Goal: Information Seeking & Learning: Learn about a topic

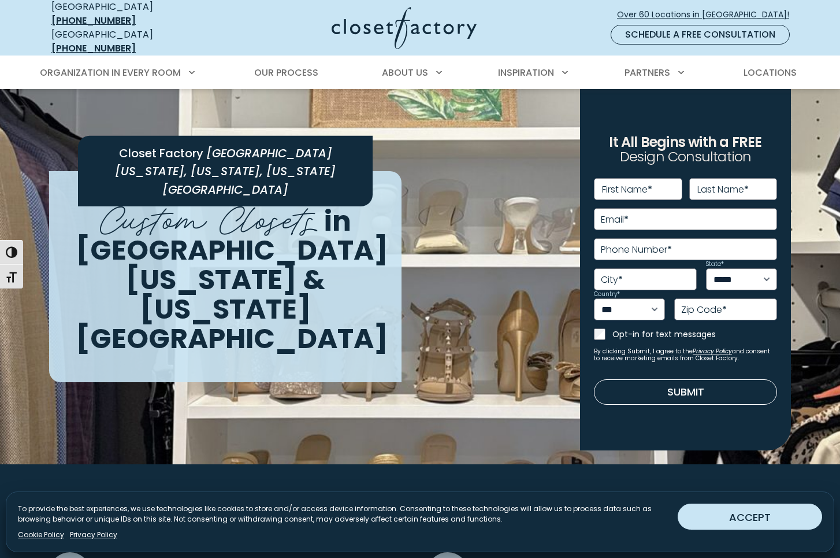
click at [789, 528] on button "ACCEPT" at bounding box center [750, 516] width 144 height 26
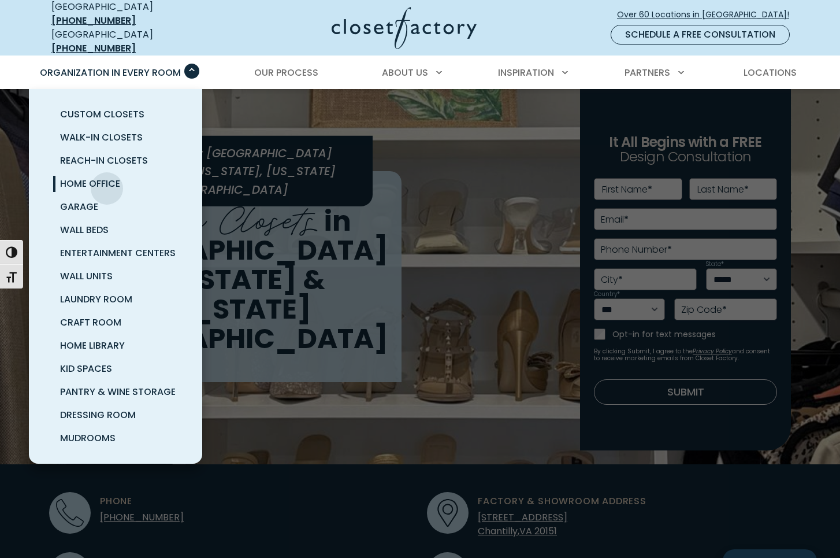
click at [107, 180] on span "Home Office" at bounding box center [90, 183] width 60 height 13
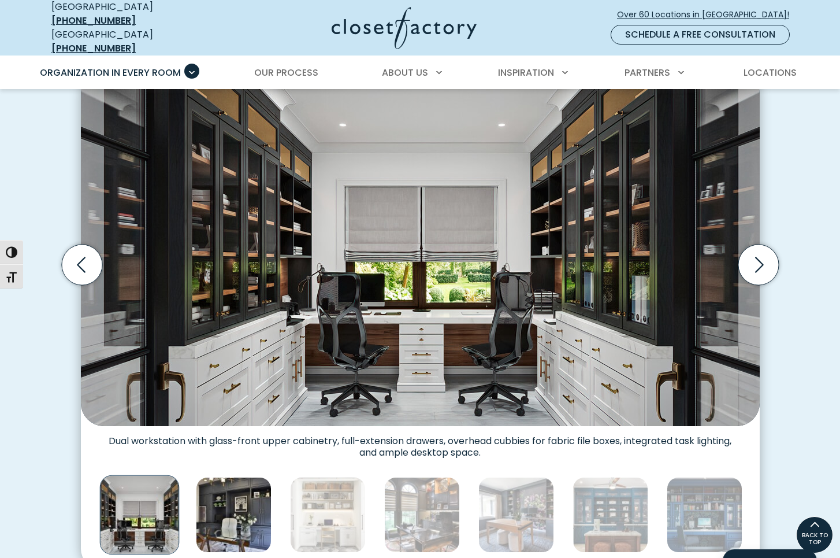
scroll to position [346, 0]
click at [236, 519] on img "Thumbnail Gallery" at bounding box center [234, 515] width 76 height 76
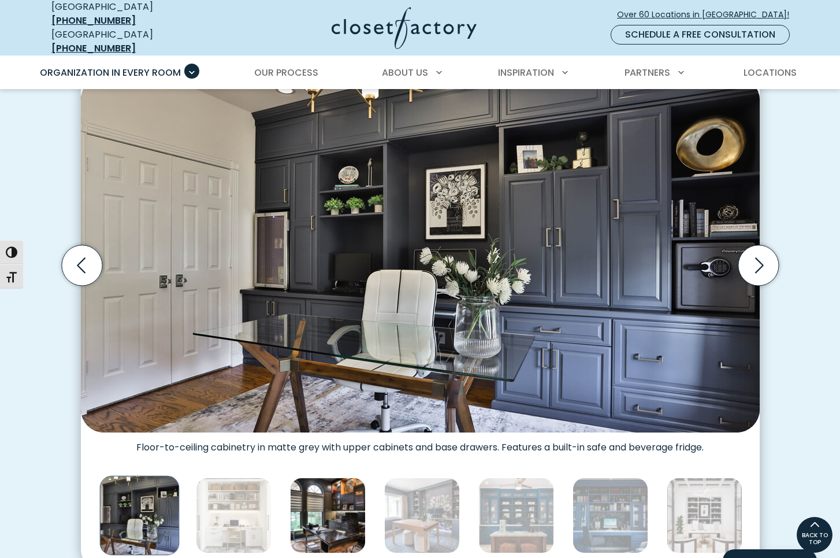
click at [304, 517] on img "Thumbnail Gallery" at bounding box center [328, 515] width 76 height 76
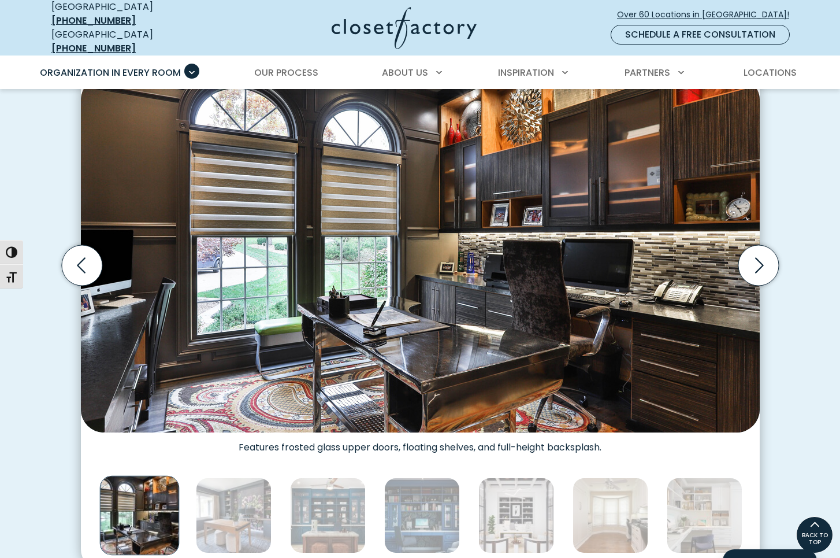
click at [142, 518] on img "Thumbnail Gallery" at bounding box center [139, 515] width 80 height 80
click at [254, 520] on img "Thumbnail Gallery" at bounding box center [234, 515] width 76 height 76
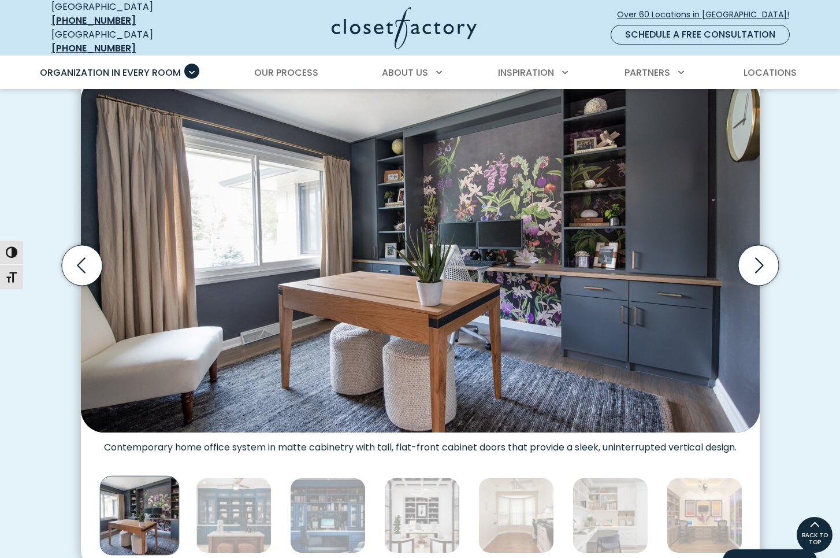
click at [142, 516] on img "Thumbnail Gallery" at bounding box center [139, 515] width 80 height 80
click at [243, 517] on img "Thumbnail Gallery" at bounding box center [234, 515] width 76 height 76
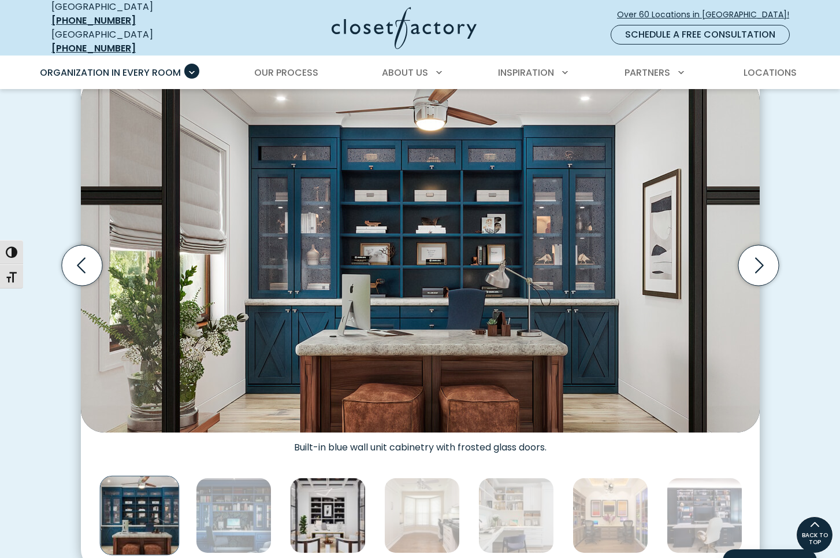
click at [321, 517] on img "Thumbnail Gallery" at bounding box center [328, 515] width 76 height 76
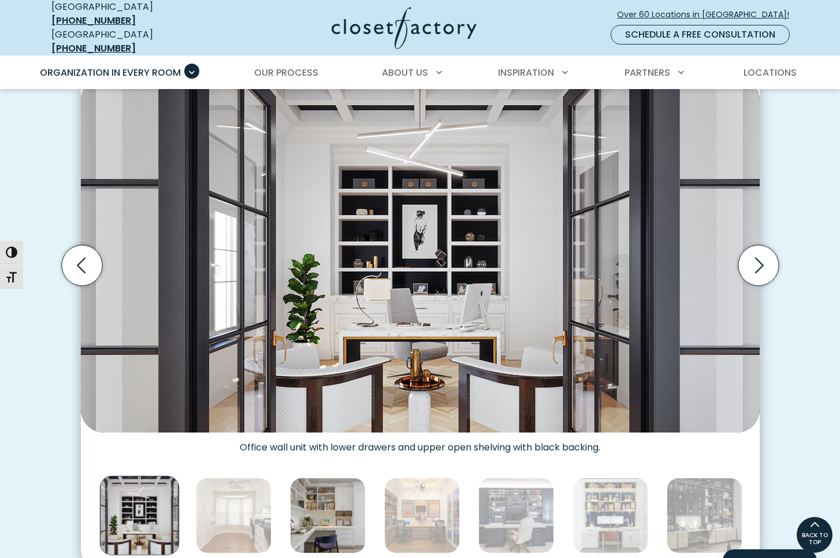
click at [338, 515] on img "Thumbnail Gallery" at bounding box center [328, 515] width 76 height 76
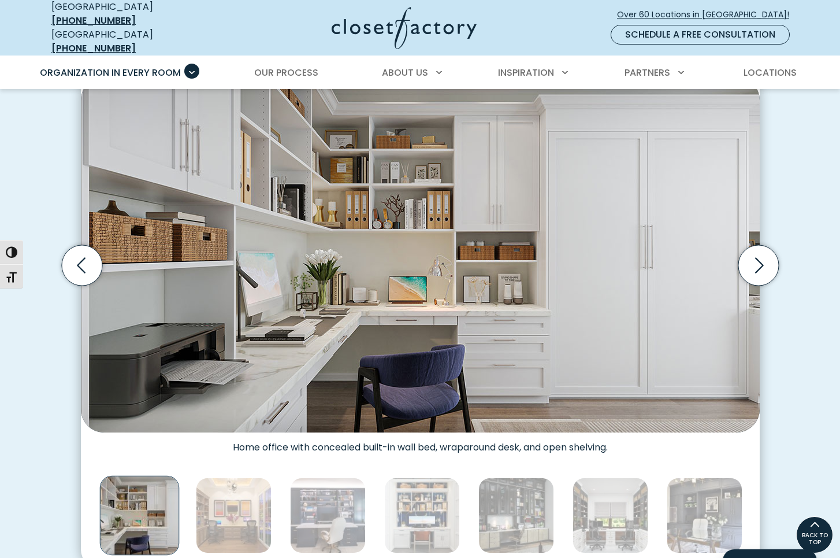
click at [338, 515] on img "Thumbnail Gallery" at bounding box center [328, 515] width 76 height 76
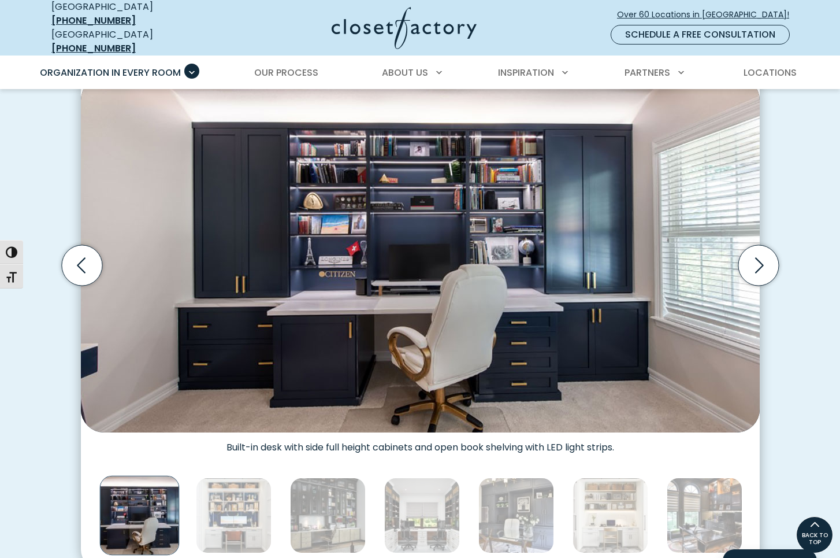
click at [338, 515] on img "Thumbnail Gallery" at bounding box center [328, 515] width 76 height 76
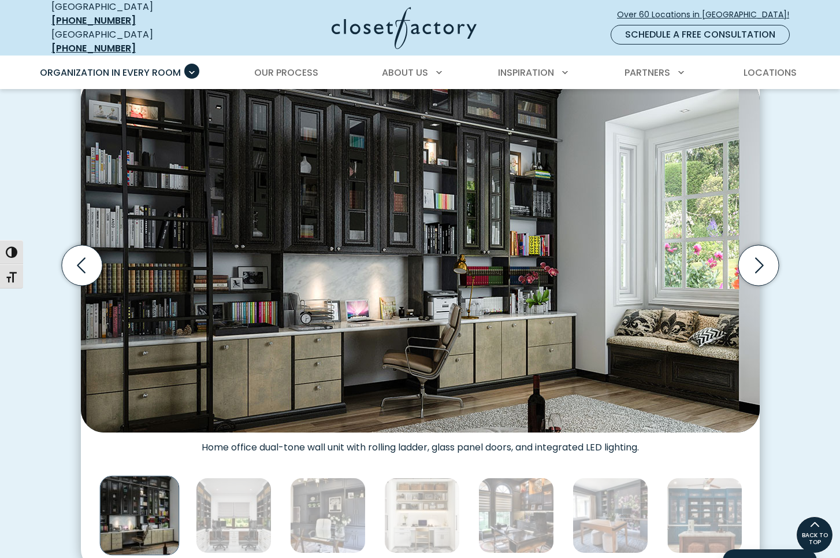
click at [338, 515] on img "Thumbnail Gallery" at bounding box center [328, 515] width 76 height 76
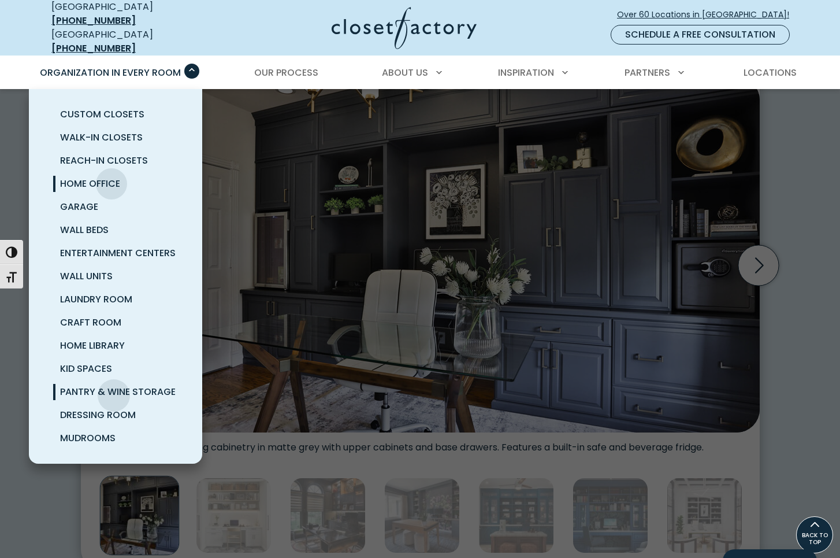
click at [114, 387] on span "Pantry & Wine Storage" at bounding box center [118, 391] width 116 height 13
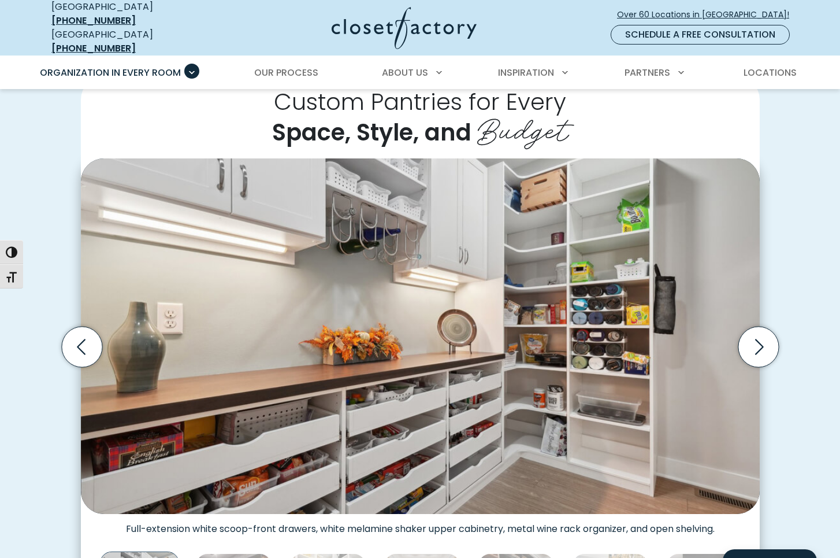
scroll to position [231, 0]
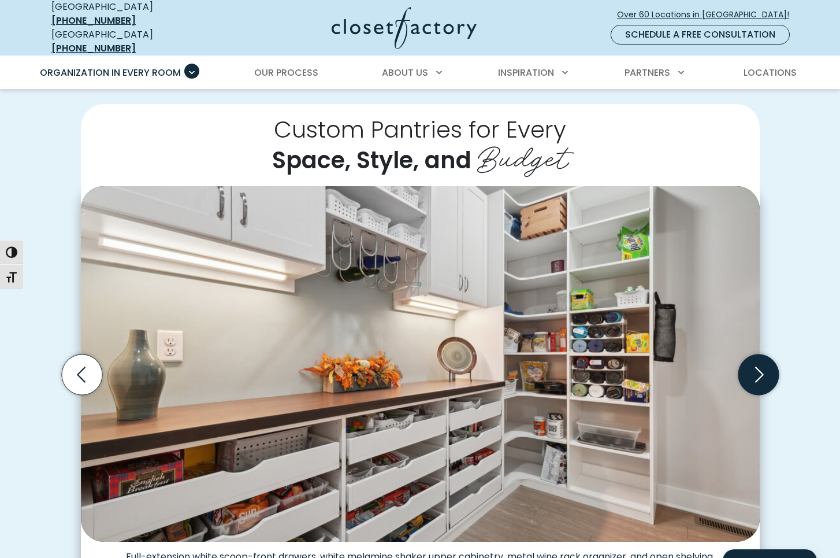
click at [766, 371] on icon "Next slide" at bounding box center [758, 374] width 40 height 40
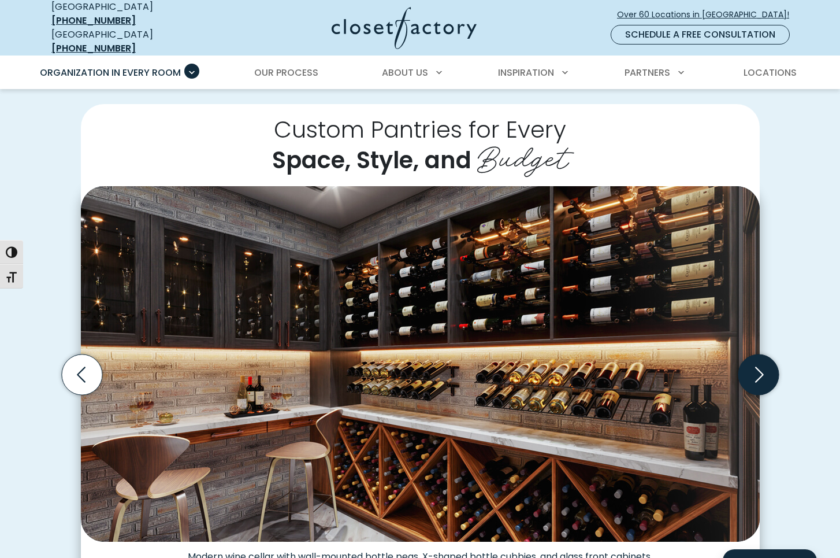
click at [766, 371] on icon "Next slide" at bounding box center [758, 374] width 40 height 40
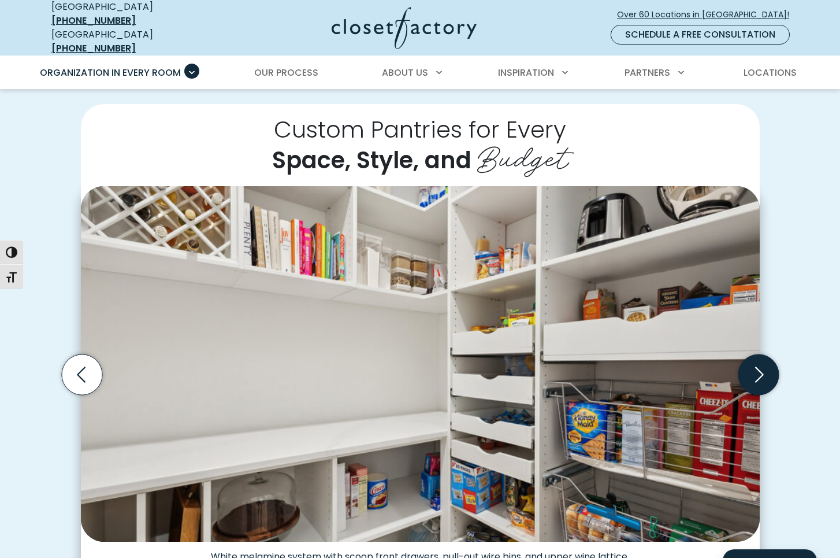
click at [766, 371] on icon "Next slide" at bounding box center [758, 374] width 40 height 40
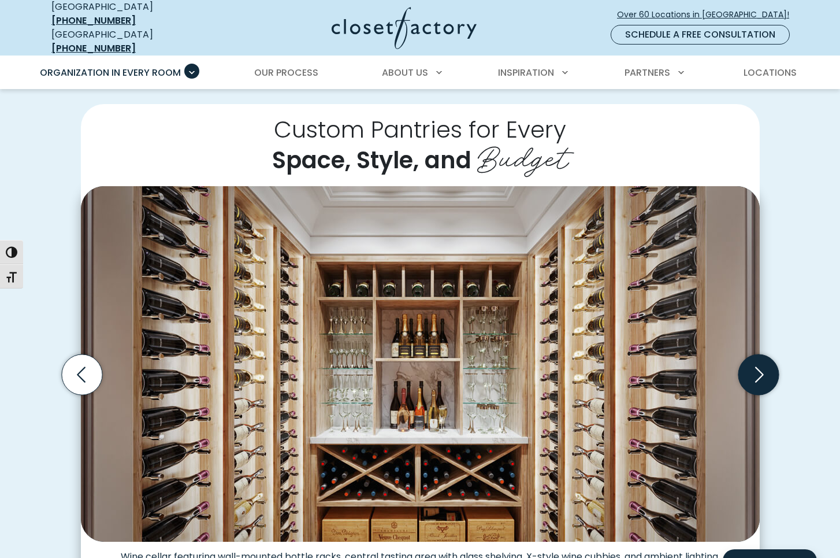
click at [766, 371] on icon "Next slide" at bounding box center [758, 374] width 40 height 40
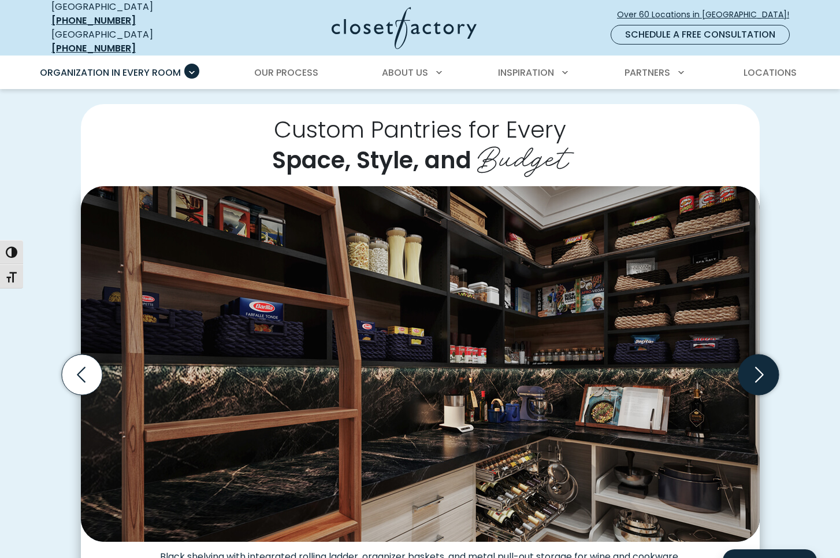
click at [766, 371] on icon "Next slide" at bounding box center [758, 374] width 40 height 40
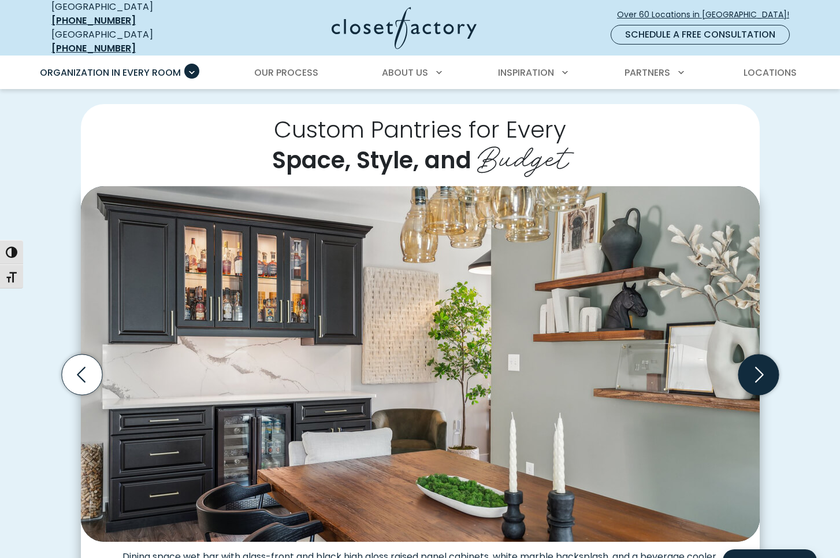
click at [759, 374] on icon "Next slide" at bounding box center [758, 374] width 40 height 40
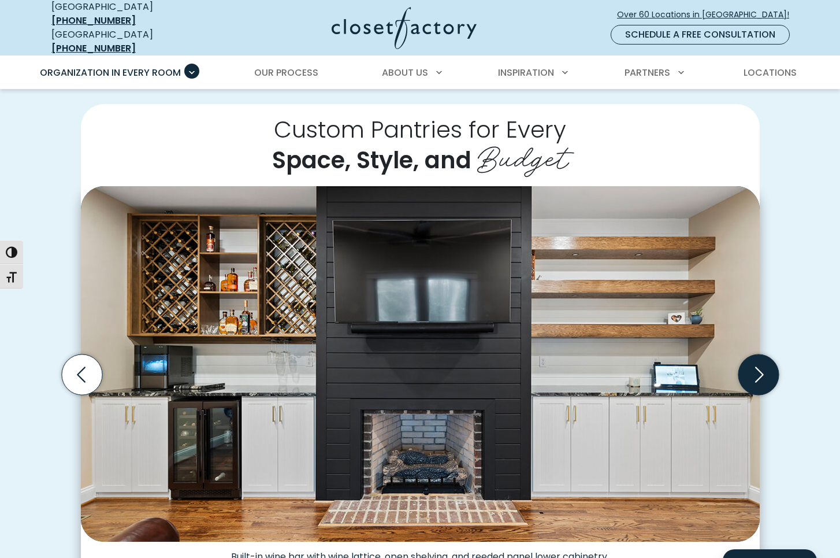
click at [759, 374] on icon "Next slide" at bounding box center [758, 374] width 40 height 40
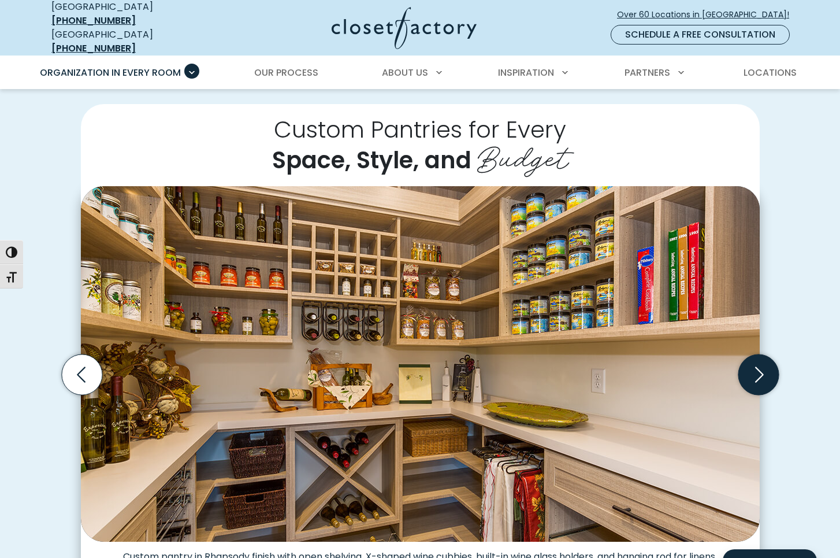
click at [759, 374] on icon "Next slide" at bounding box center [758, 374] width 40 height 40
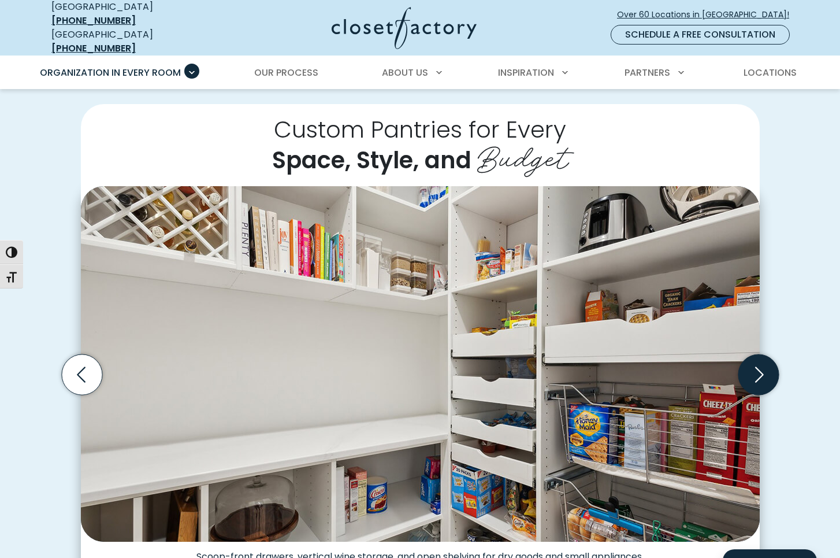
click at [759, 374] on icon "Next slide" at bounding box center [758, 374] width 40 height 40
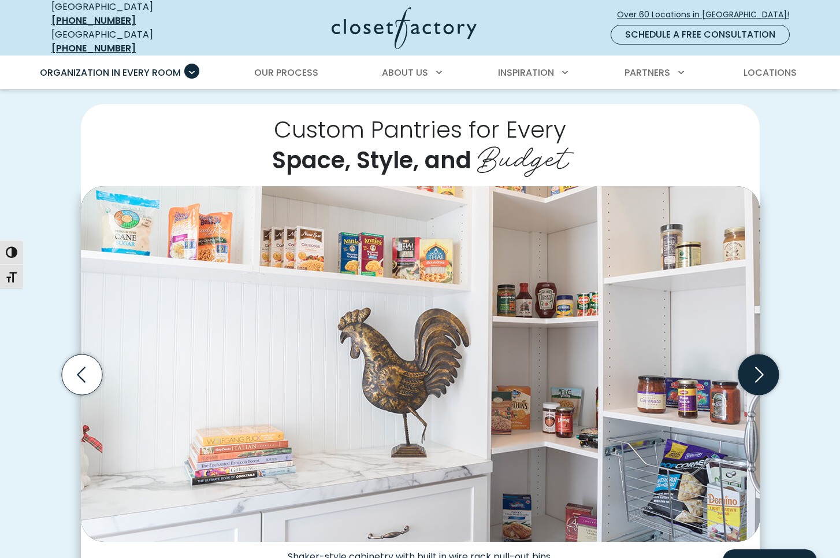
click at [759, 374] on icon "Next slide" at bounding box center [758, 374] width 40 height 40
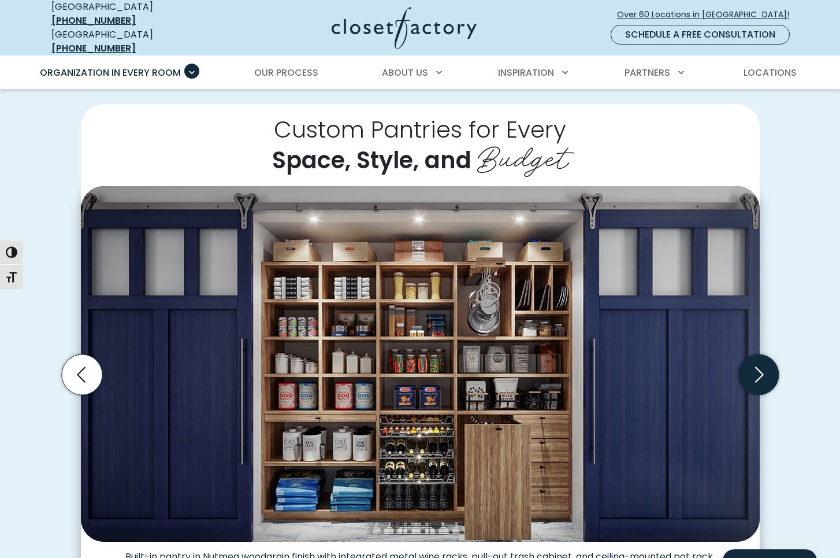
click at [759, 374] on icon "Next slide" at bounding box center [758, 374] width 40 height 40
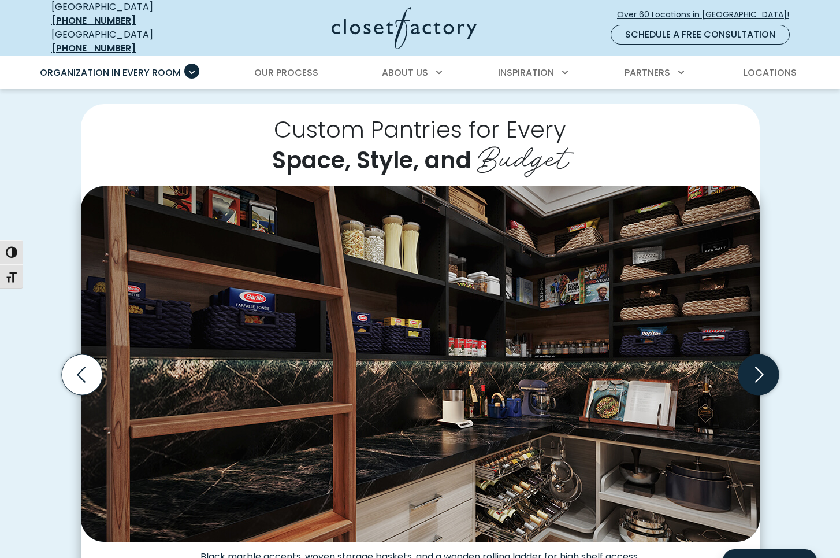
click at [759, 374] on icon "Next slide" at bounding box center [758, 374] width 40 height 40
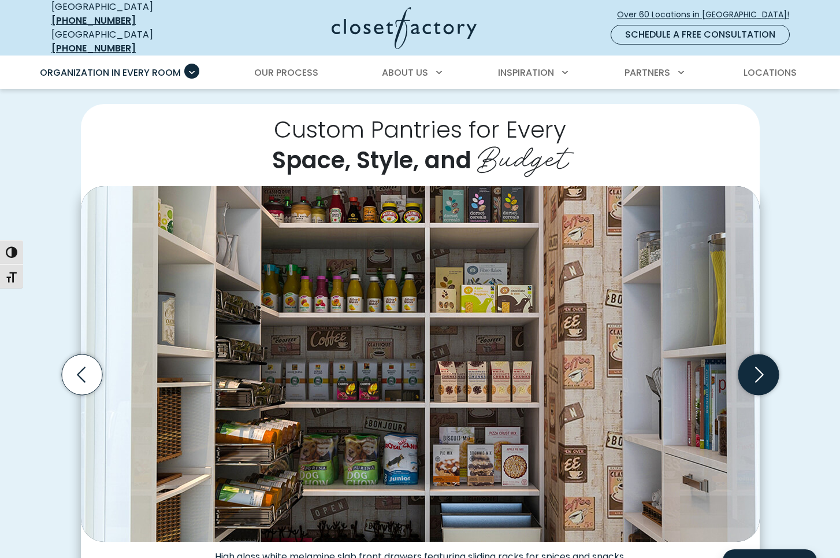
click at [759, 374] on icon "Next slide" at bounding box center [758, 374] width 40 height 40
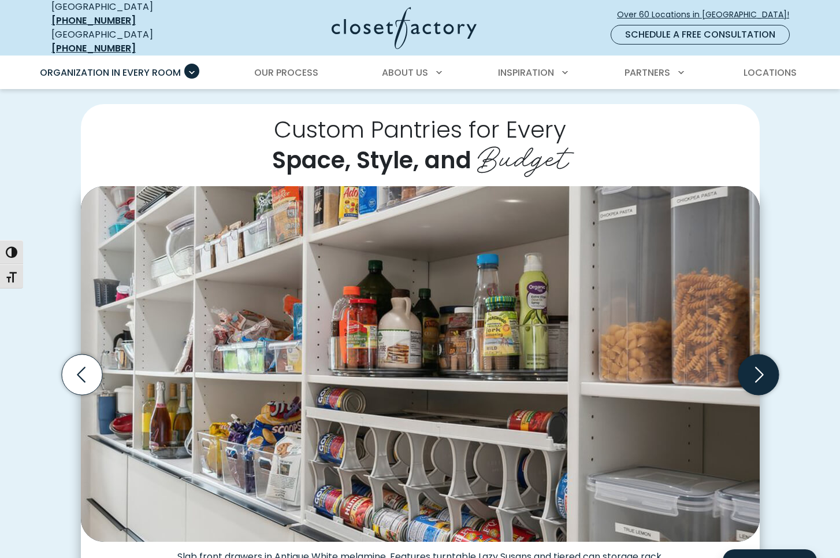
click at [759, 374] on icon "Next slide" at bounding box center [758, 374] width 40 height 40
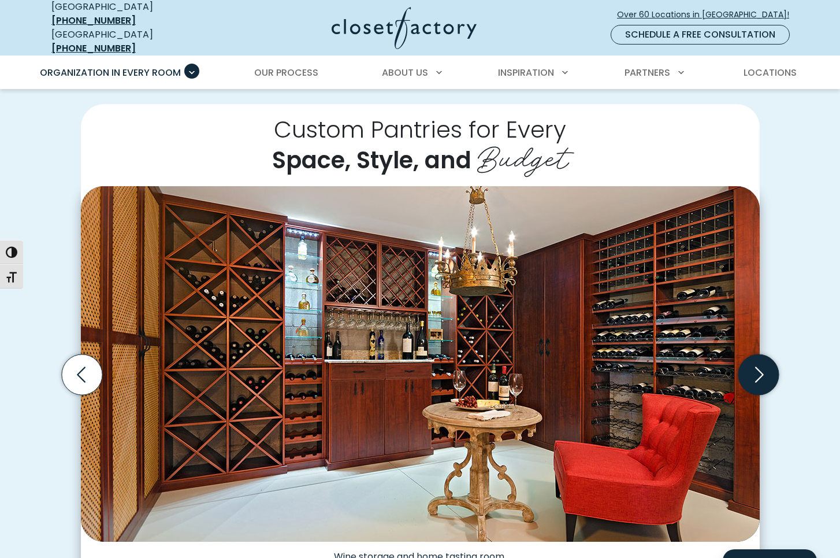
click at [759, 374] on icon "Next slide" at bounding box center [758, 374] width 40 height 40
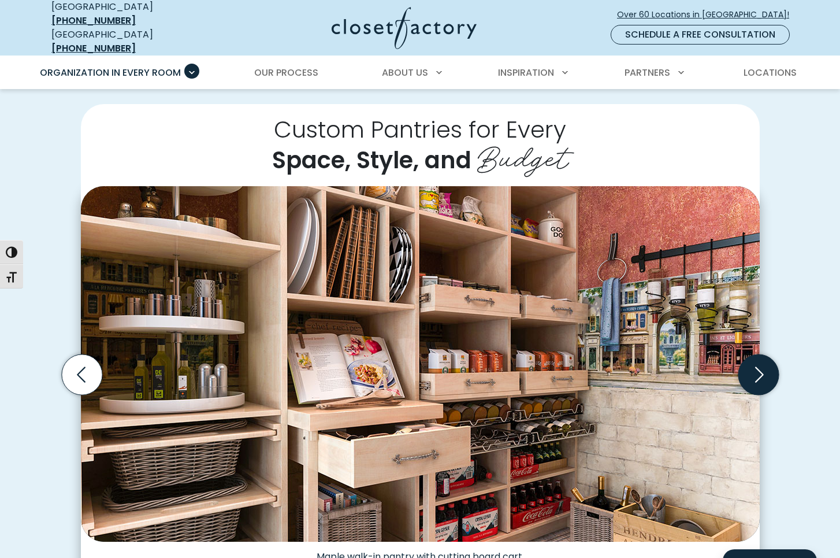
click at [759, 374] on icon "Next slide" at bounding box center [758, 374] width 40 height 40
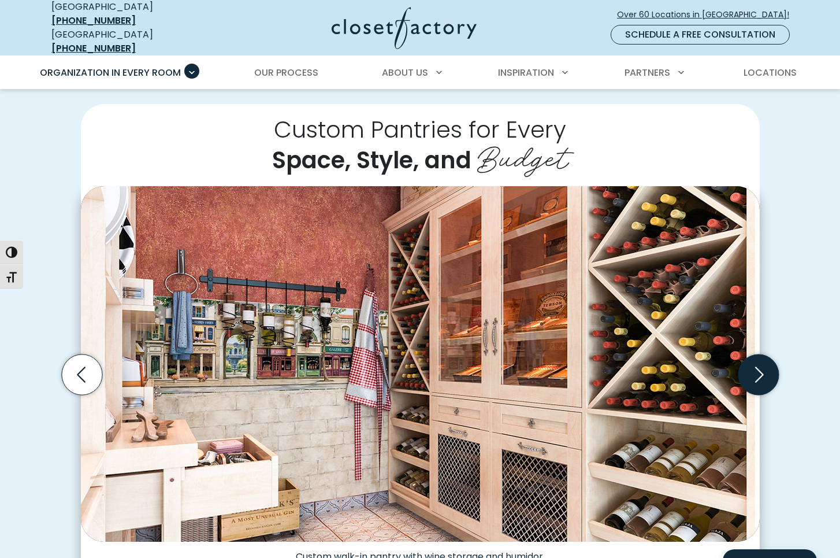
click at [759, 374] on icon "Next slide" at bounding box center [758, 374] width 40 height 40
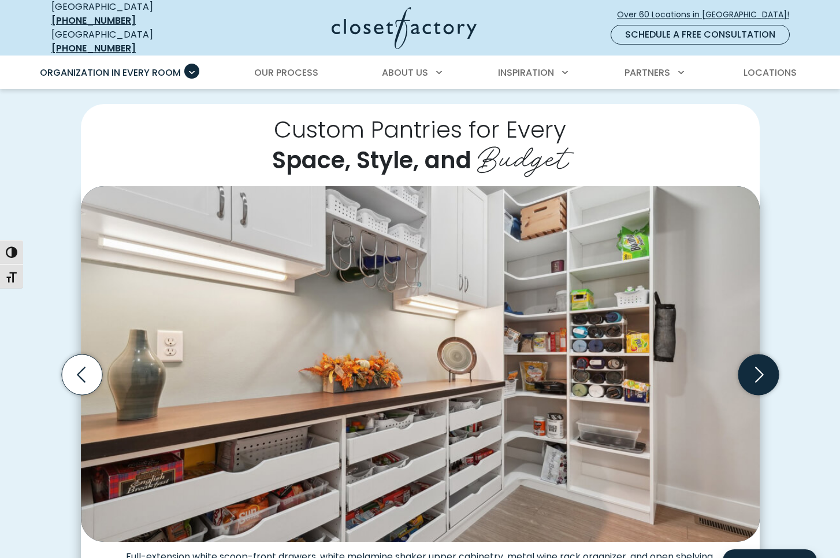
click at [760, 374] on icon "Next slide" at bounding box center [758, 374] width 40 height 40
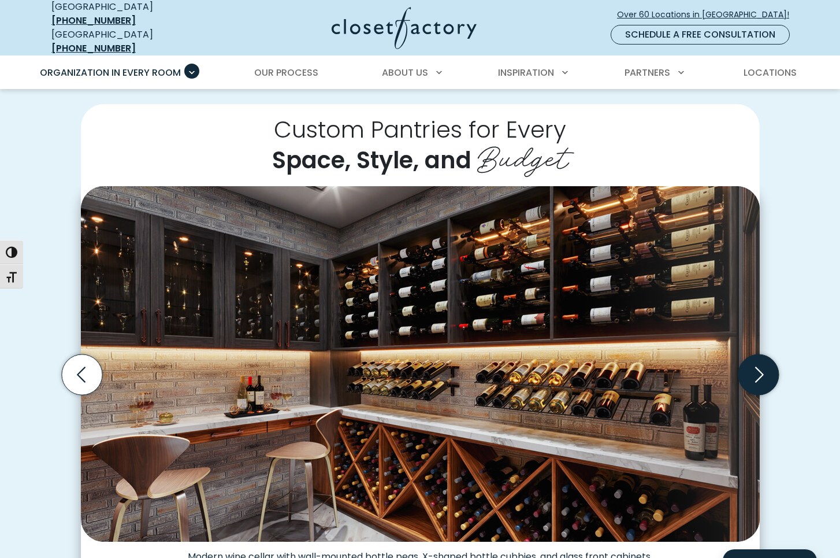
click at [760, 374] on icon "Next slide" at bounding box center [758, 374] width 40 height 40
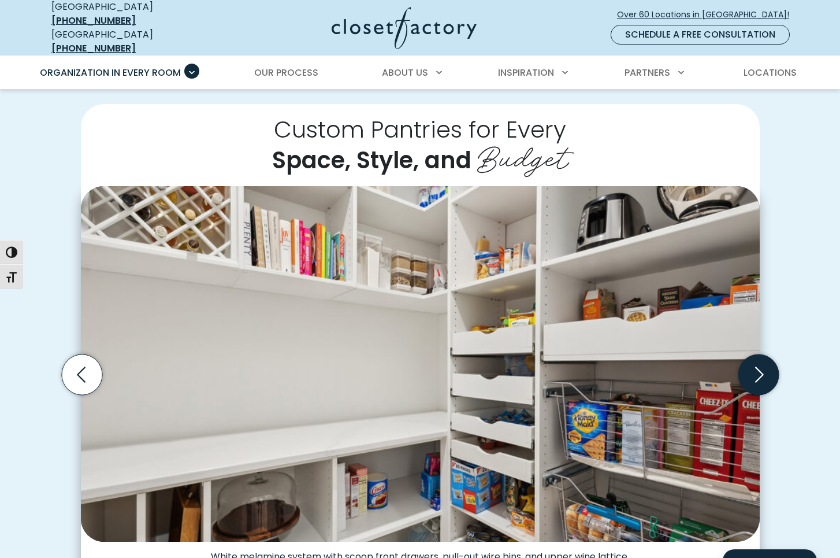
click at [760, 374] on icon "Next slide" at bounding box center [758, 374] width 40 height 40
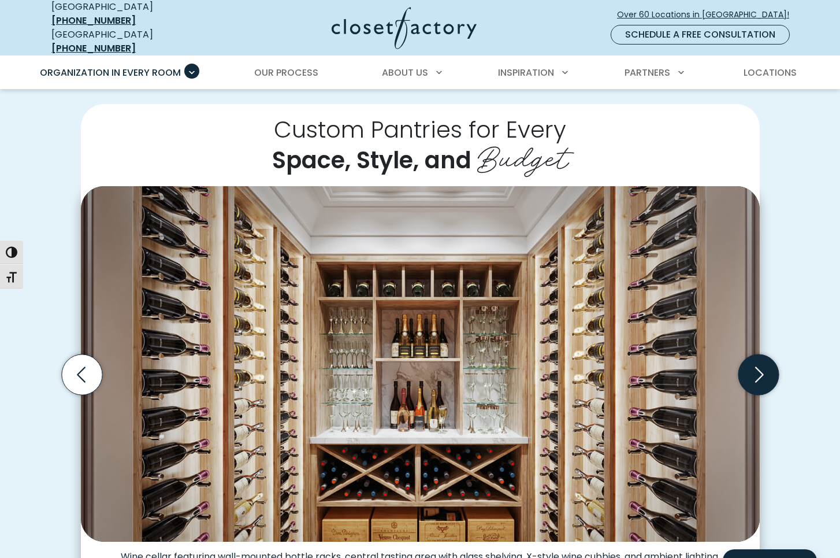
click at [760, 374] on icon "Next slide" at bounding box center [758, 374] width 40 height 40
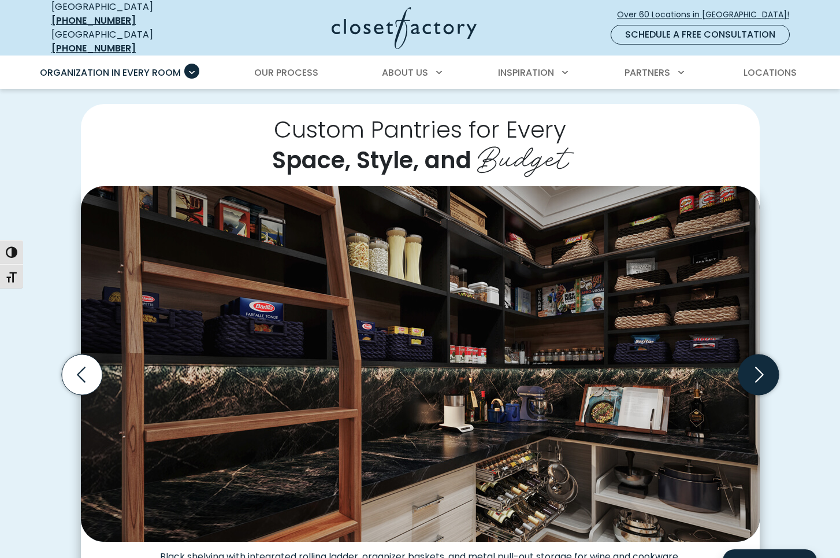
click at [760, 374] on icon "Next slide" at bounding box center [758, 374] width 40 height 40
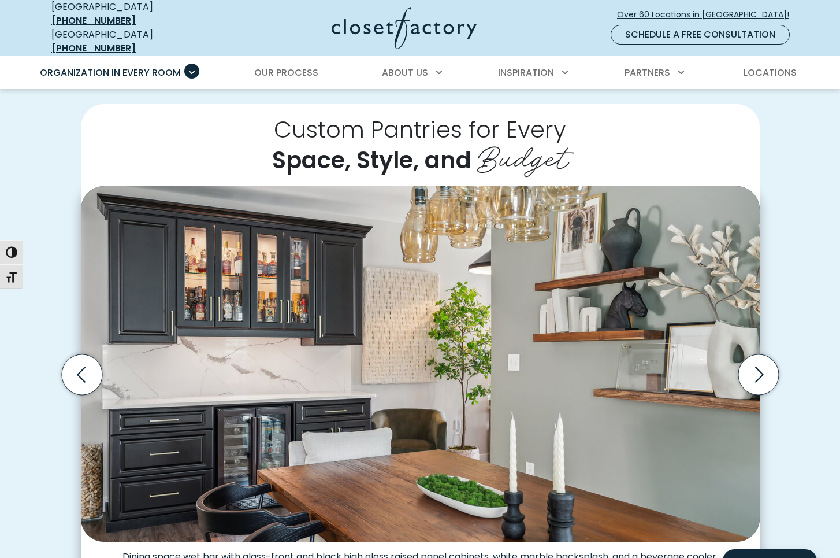
click at [194, 399] on img "Thumbnail Gallery" at bounding box center [420, 363] width 679 height 355
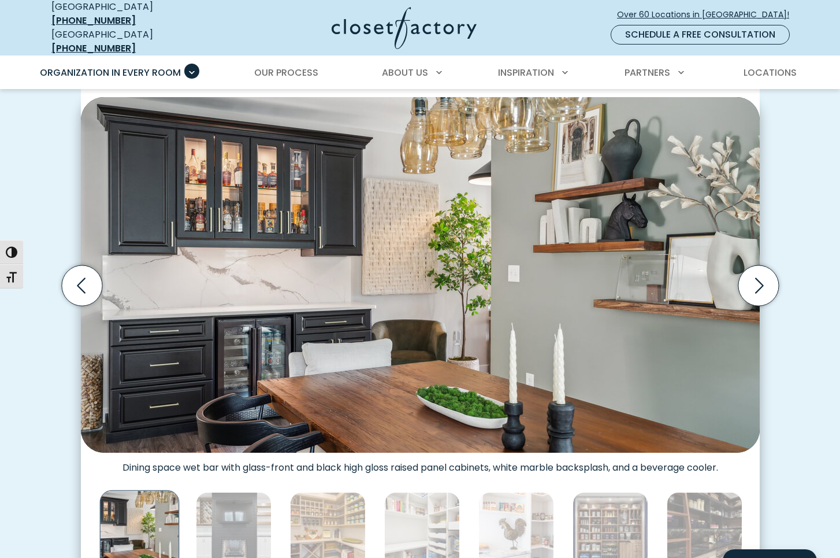
scroll to position [347, 0]
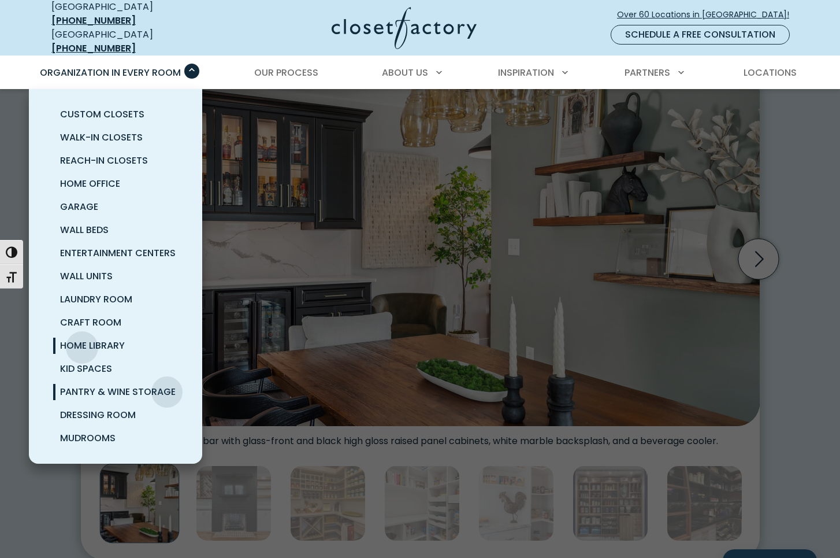
click at [82, 339] on span "Home Library" at bounding box center [92, 345] width 65 height 13
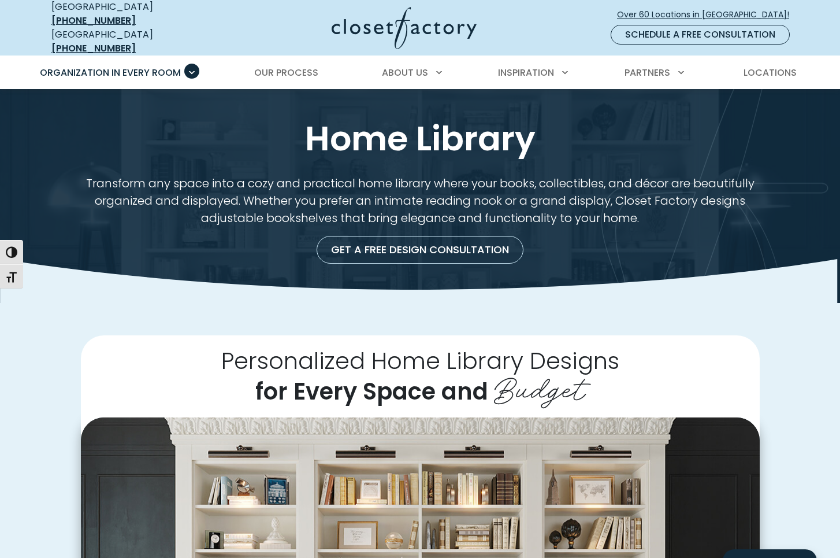
scroll to position [231, 0]
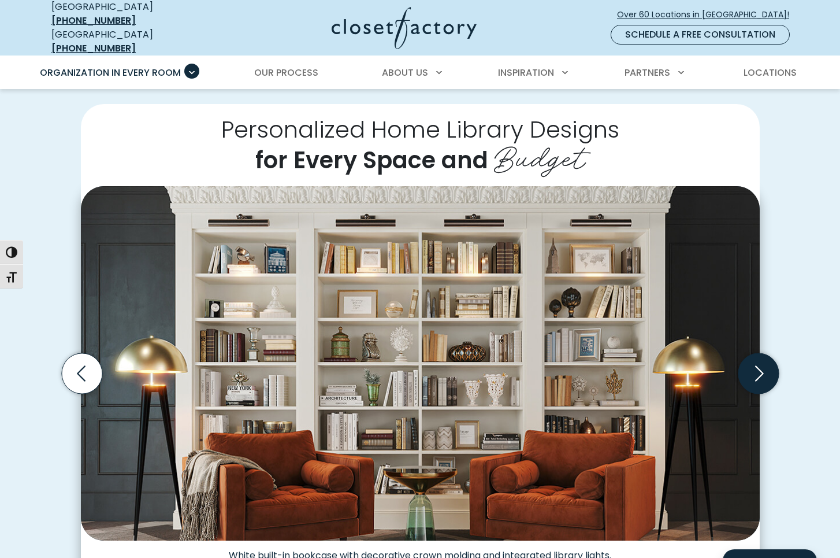
click at [757, 375] on icon "Next slide" at bounding box center [758, 373] width 40 height 40
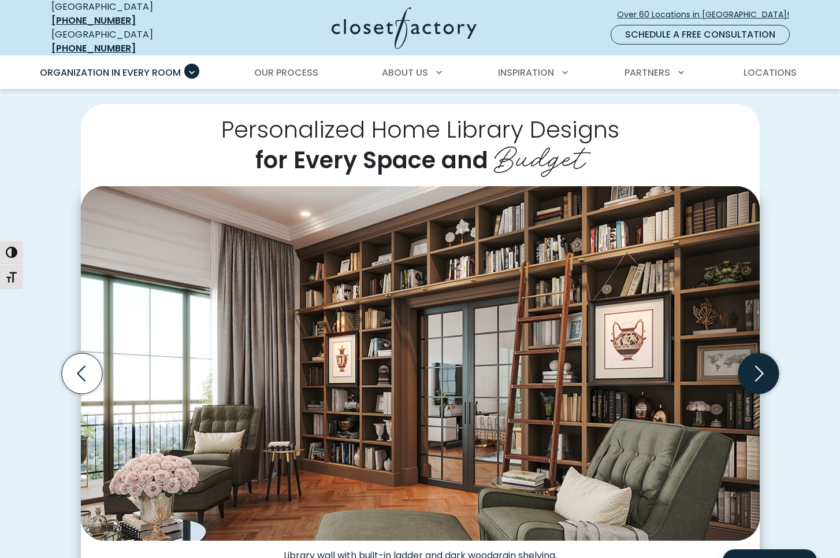
click at [757, 375] on icon "Next slide" at bounding box center [758, 373] width 40 height 40
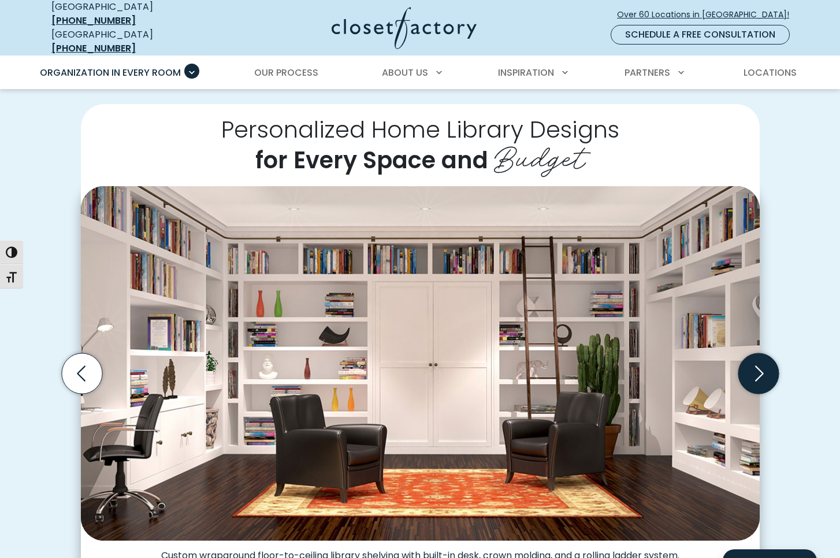
click at [757, 375] on icon "Next slide" at bounding box center [758, 373] width 40 height 40
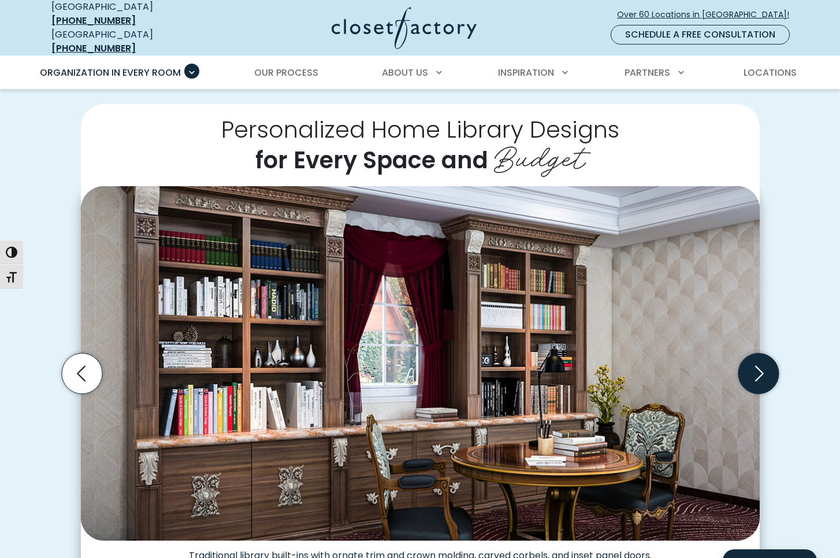
click at [757, 375] on icon "Next slide" at bounding box center [758, 373] width 40 height 40
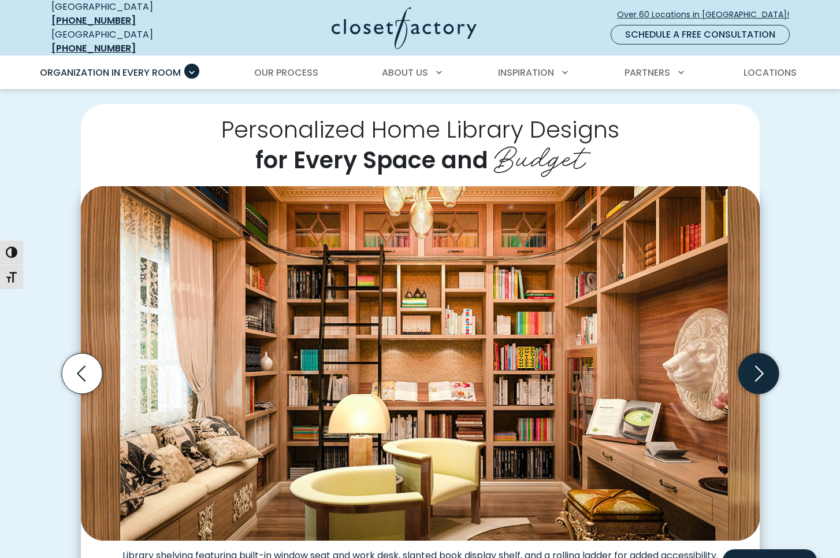
click at [757, 375] on icon "Next slide" at bounding box center [758, 373] width 40 height 40
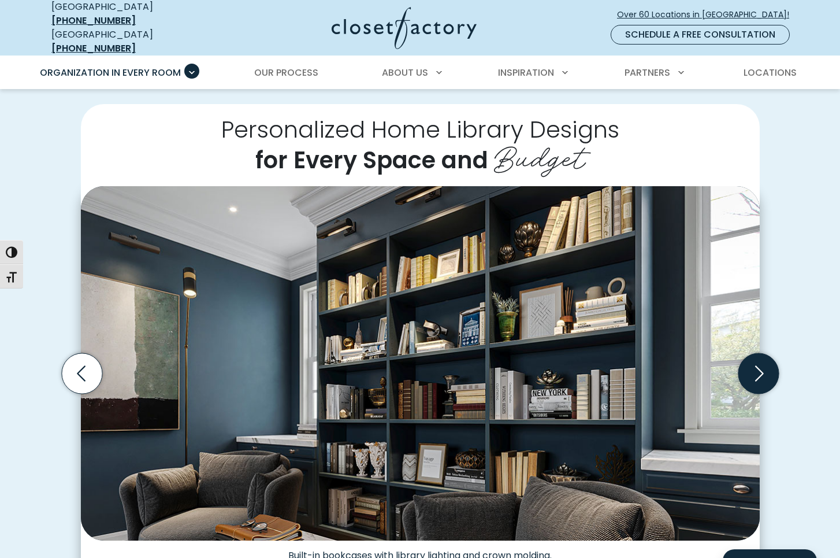
click at [757, 375] on icon "Next slide" at bounding box center [758, 373] width 40 height 40
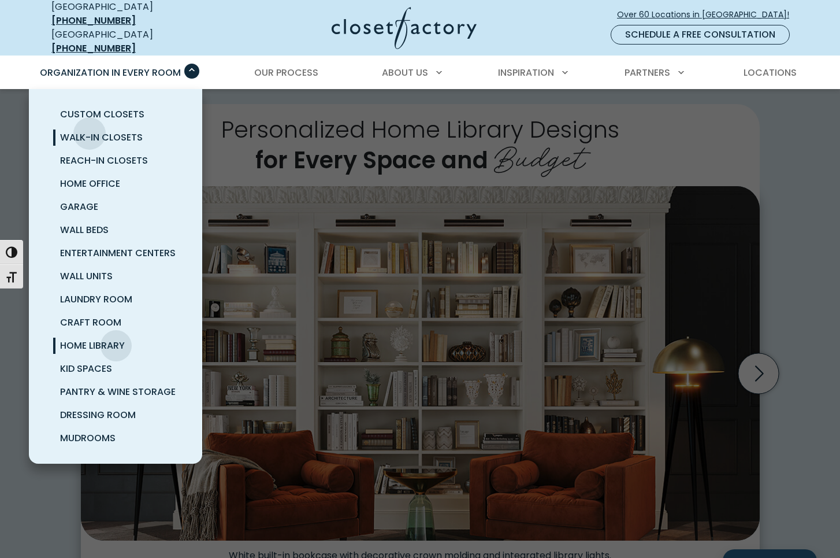
click at [90, 131] on span "Walk-In Closets" at bounding box center [101, 137] width 83 height 13
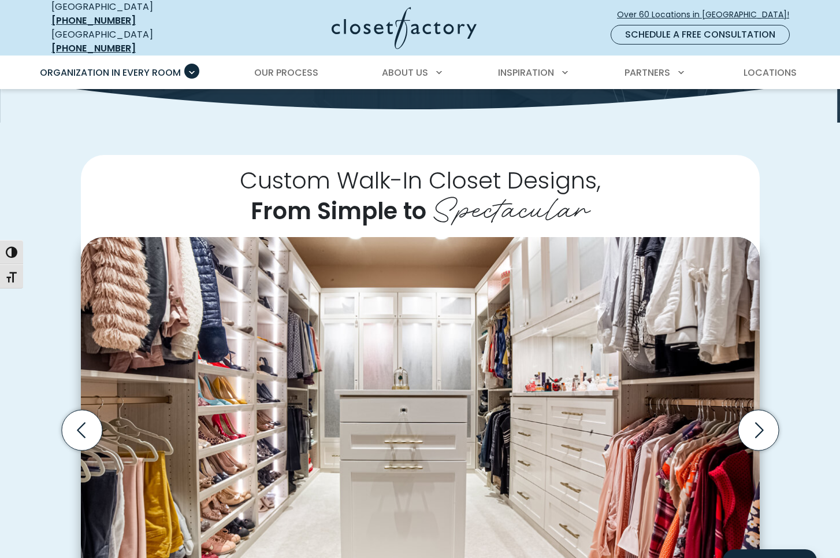
scroll to position [231, 0]
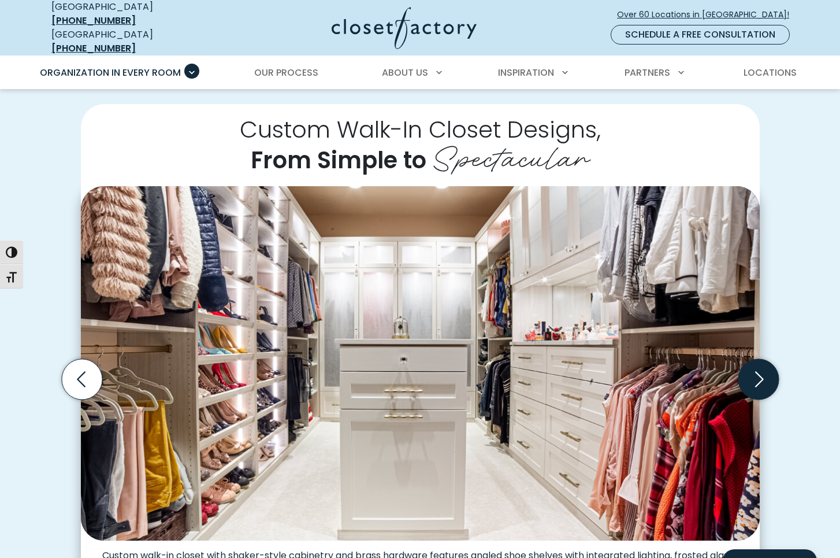
click at [758, 371] on icon "Next slide" at bounding box center [758, 379] width 40 height 40
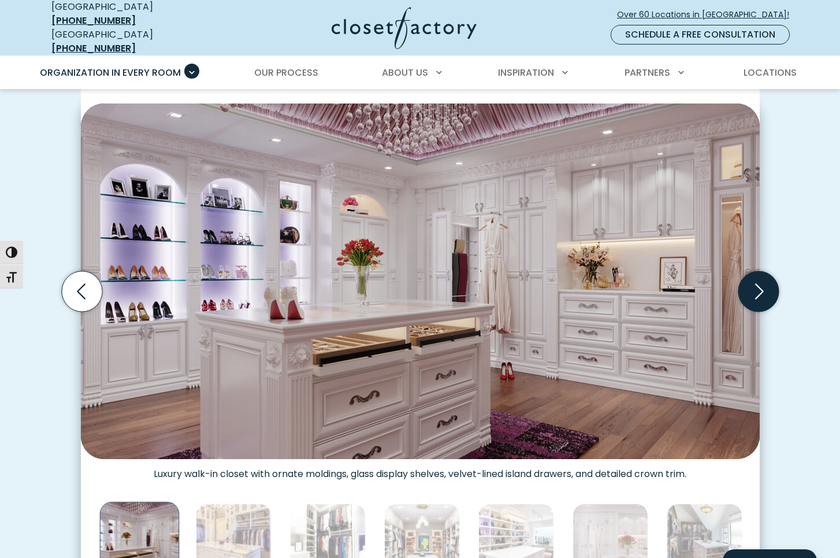
scroll to position [347, 0]
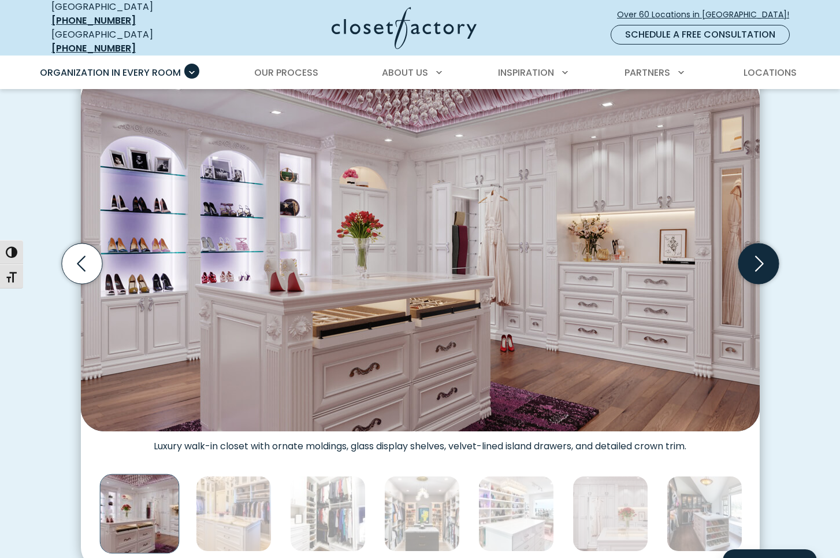
click at [767, 262] on icon "Next slide" at bounding box center [758, 263] width 40 height 40
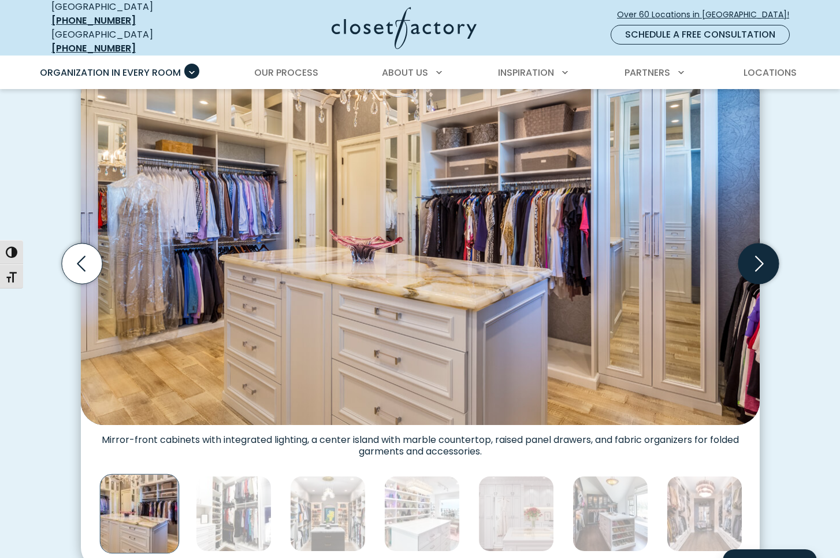
click at [767, 262] on icon "Next slide" at bounding box center [758, 263] width 40 height 40
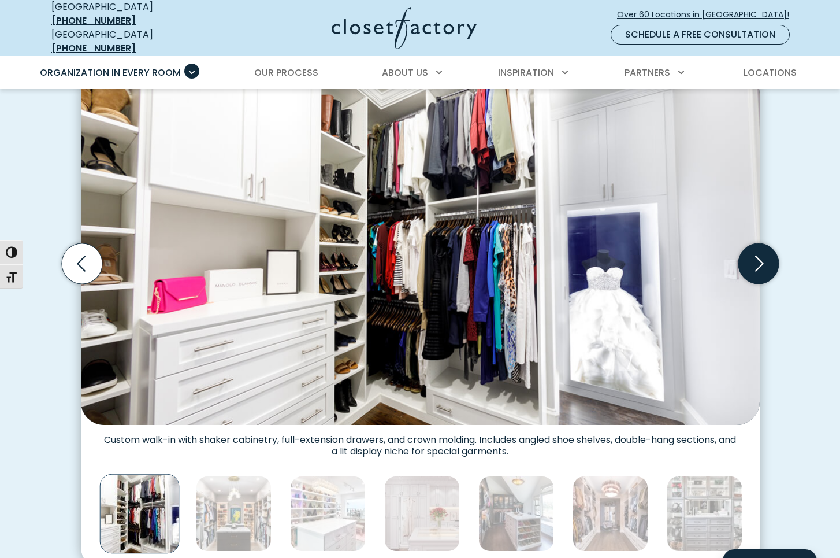
click at [767, 262] on icon "Next slide" at bounding box center [758, 263] width 40 height 40
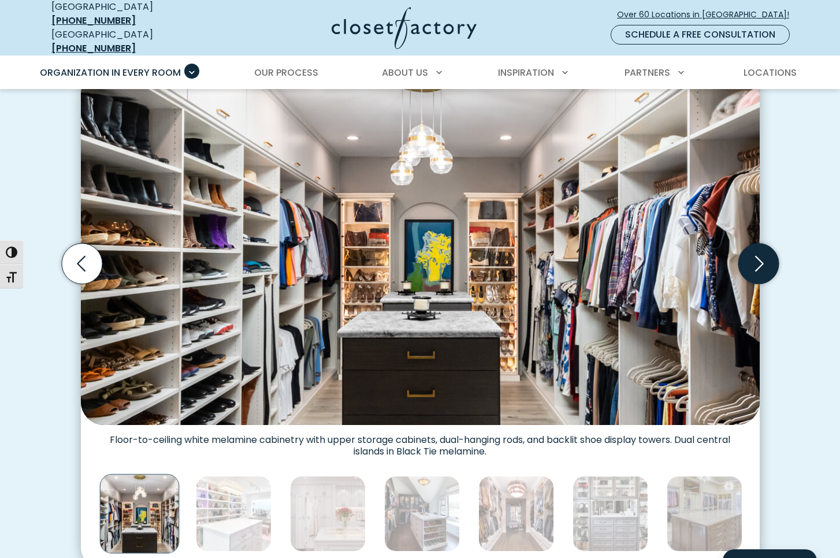
click at [767, 262] on icon "Next slide" at bounding box center [758, 263] width 40 height 40
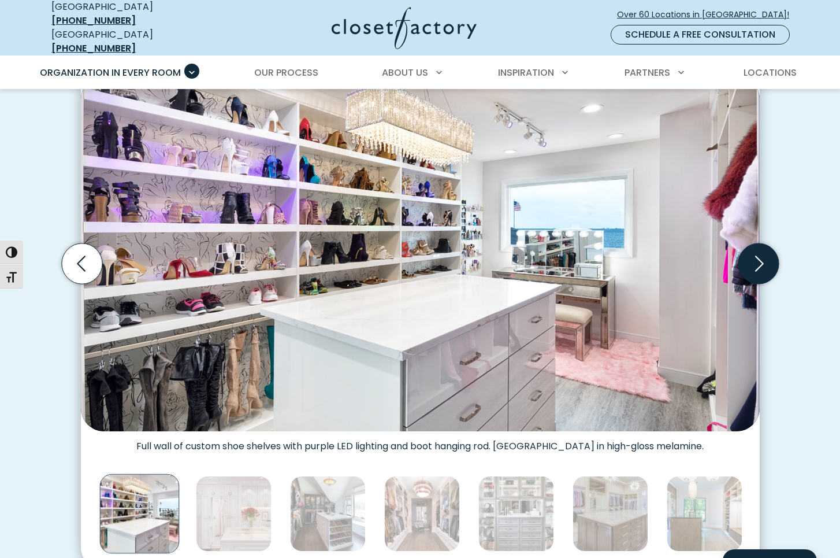
click at [767, 262] on icon "Next slide" at bounding box center [758, 263] width 40 height 40
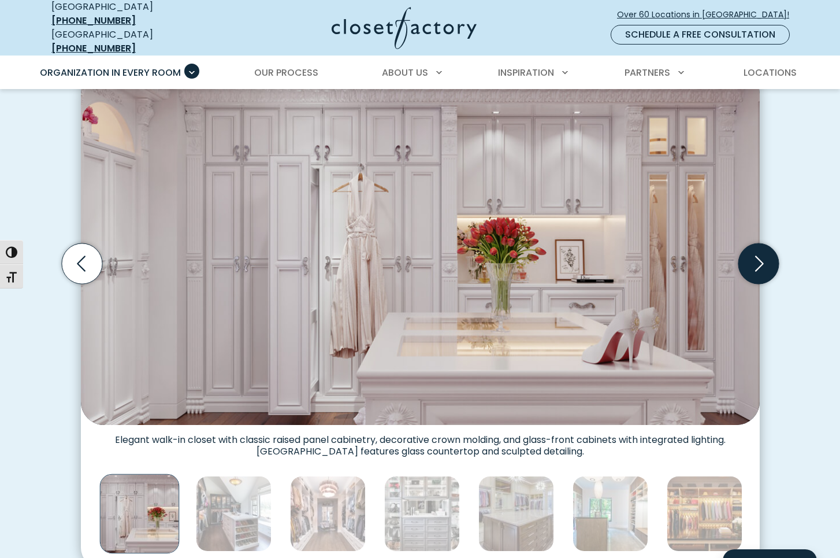
click at [767, 262] on icon "Next slide" at bounding box center [758, 263] width 40 height 40
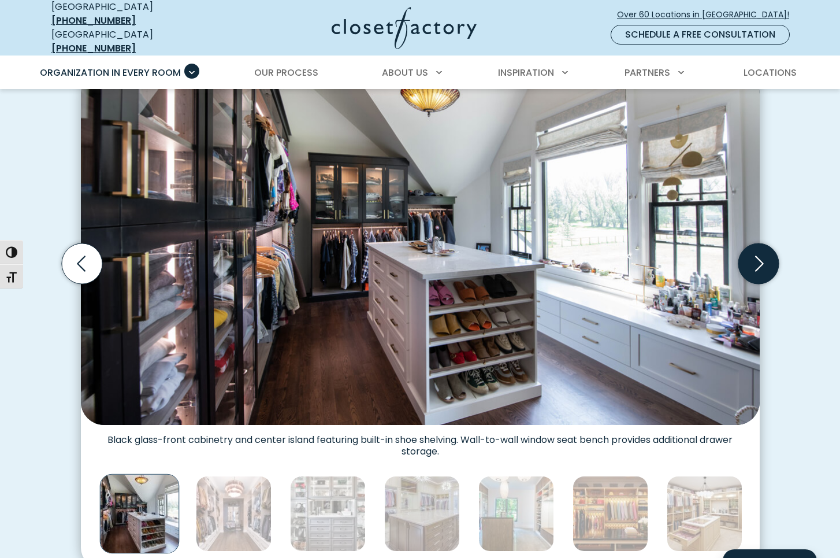
click at [766, 262] on icon "Next slide" at bounding box center [758, 263] width 40 height 40
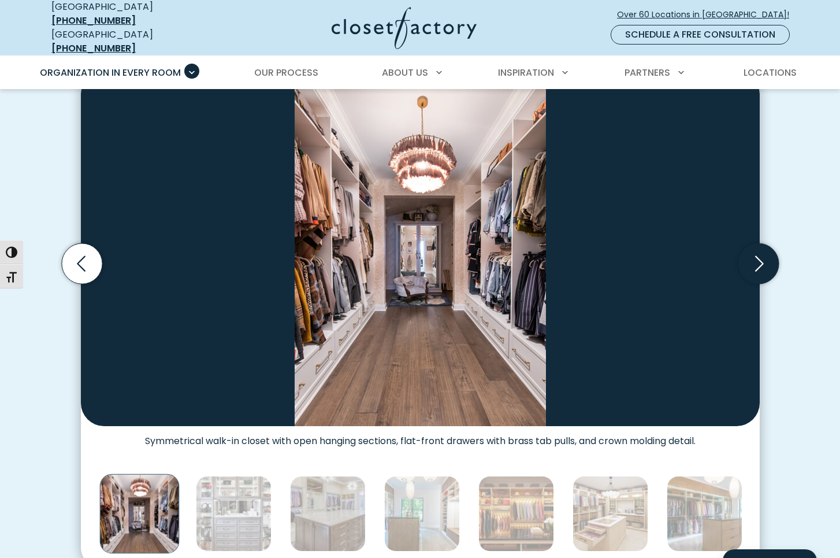
click at [766, 262] on icon "Next slide" at bounding box center [758, 263] width 40 height 40
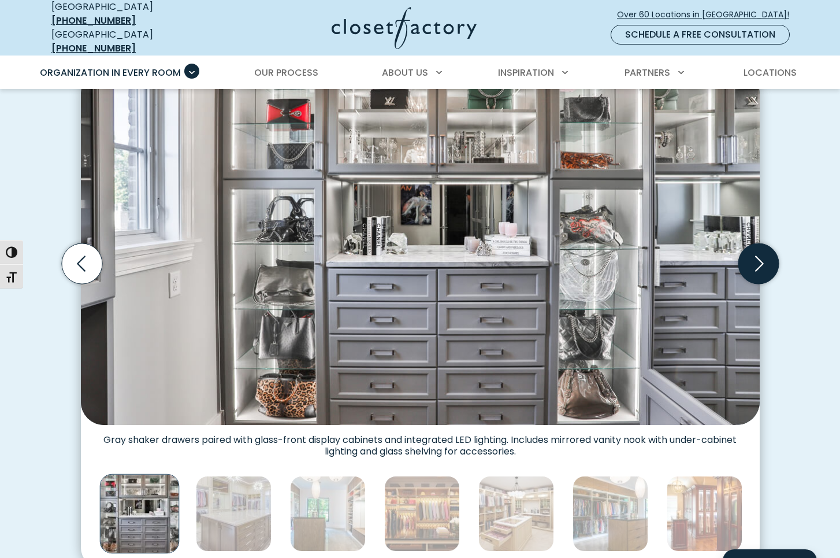
click at [766, 262] on icon "Next slide" at bounding box center [758, 263] width 40 height 40
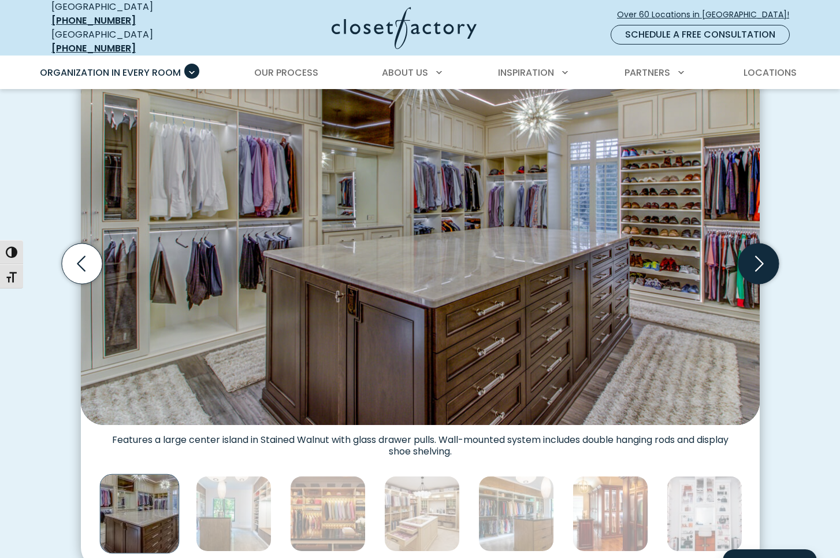
click at [766, 262] on icon "Next slide" at bounding box center [758, 263] width 40 height 40
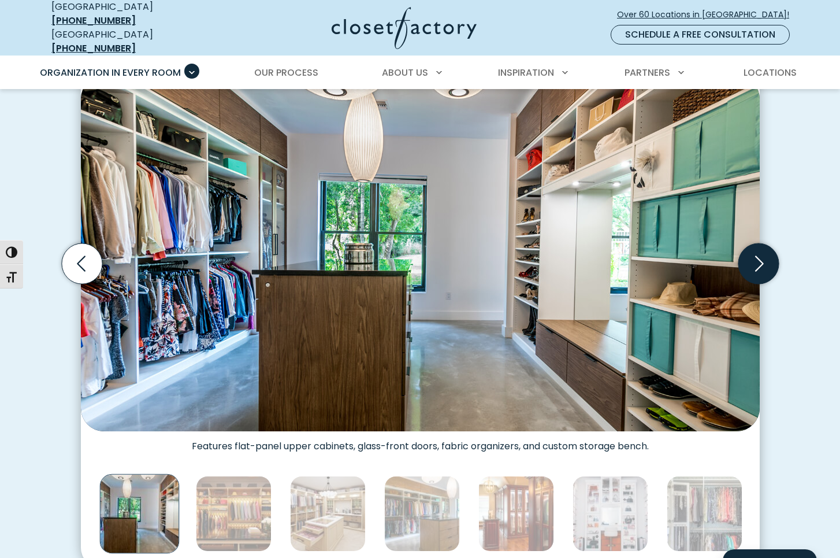
click at [766, 262] on icon "Next slide" at bounding box center [758, 263] width 40 height 40
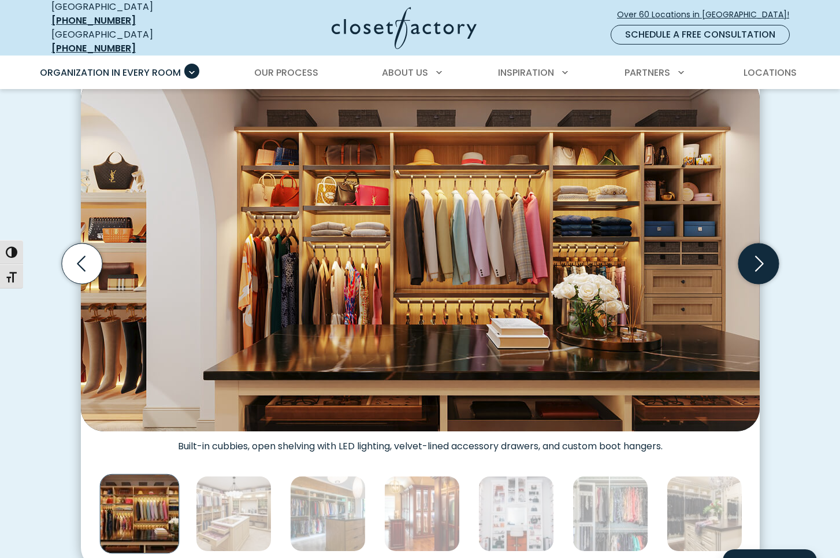
click at [766, 262] on icon "Next slide" at bounding box center [758, 263] width 40 height 40
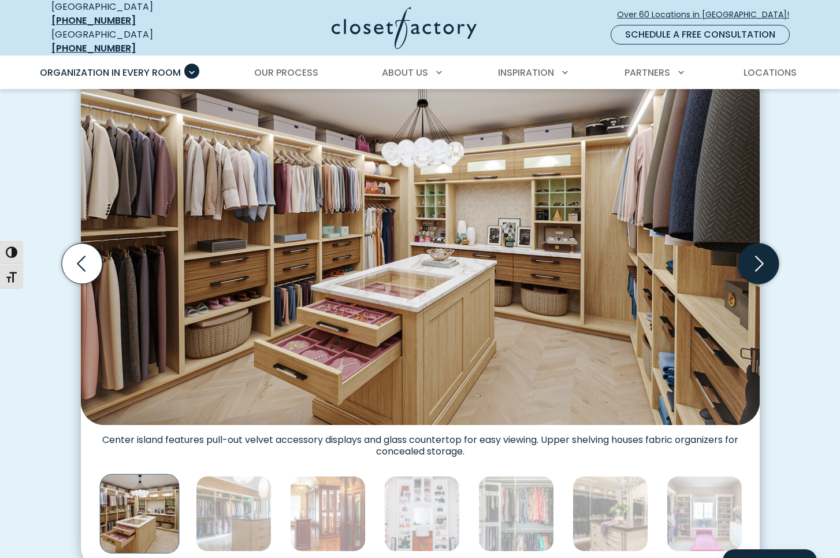
click at [766, 262] on icon "Next slide" at bounding box center [758, 263] width 40 height 40
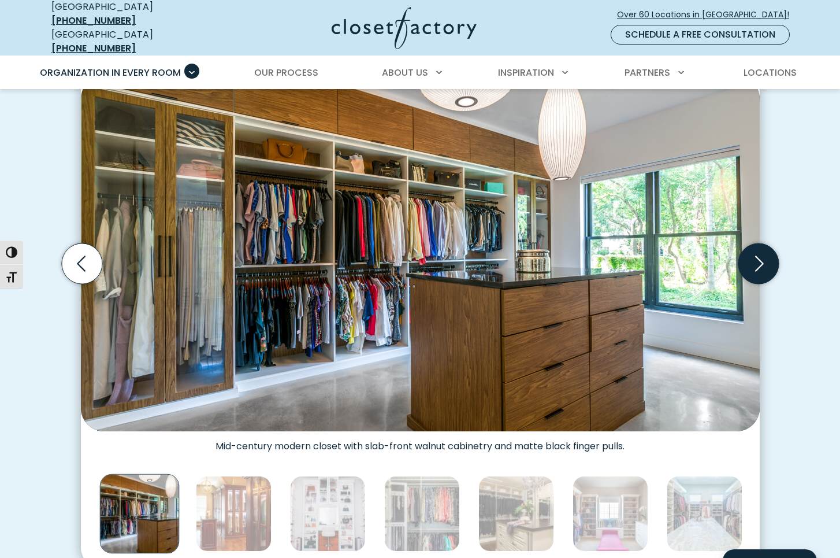
click at [766, 262] on icon "Next slide" at bounding box center [758, 263] width 40 height 40
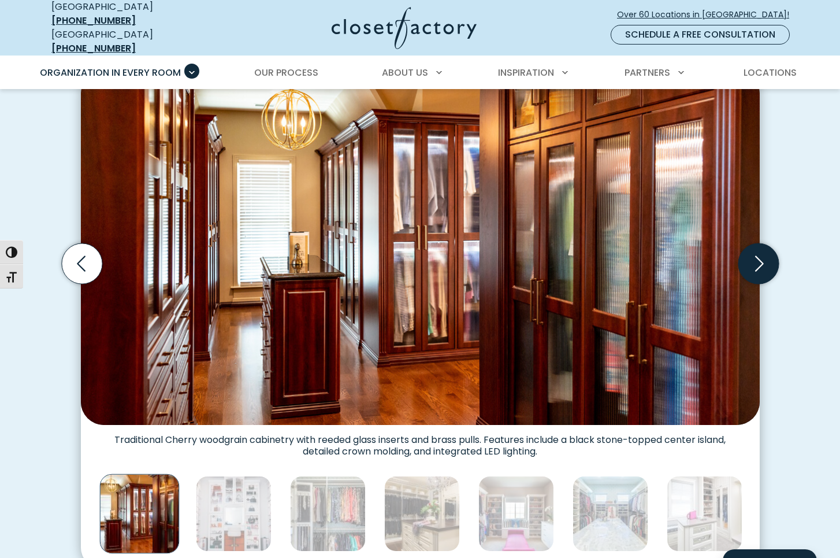
click at [766, 262] on icon "Next slide" at bounding box center [758, 263] width 40 height 40
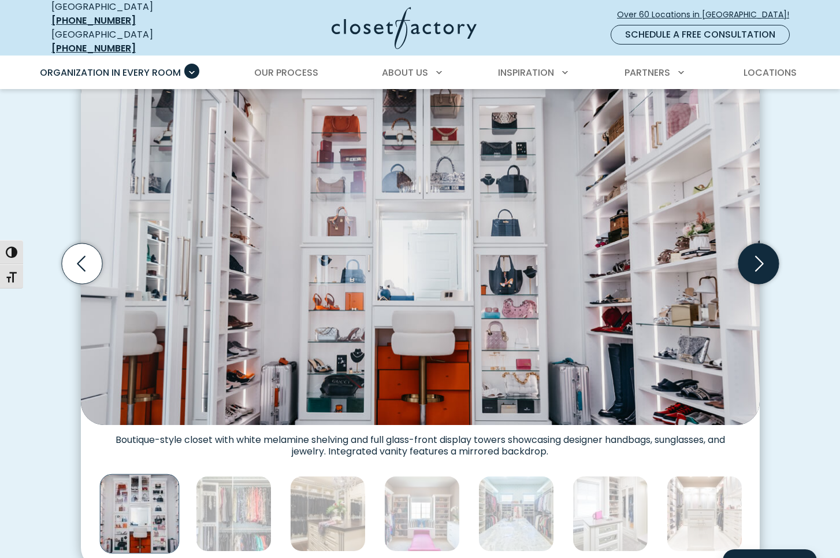
click at [766, 262] on icon "Next slide" at bounding box center [758, 263] width 40 height 40
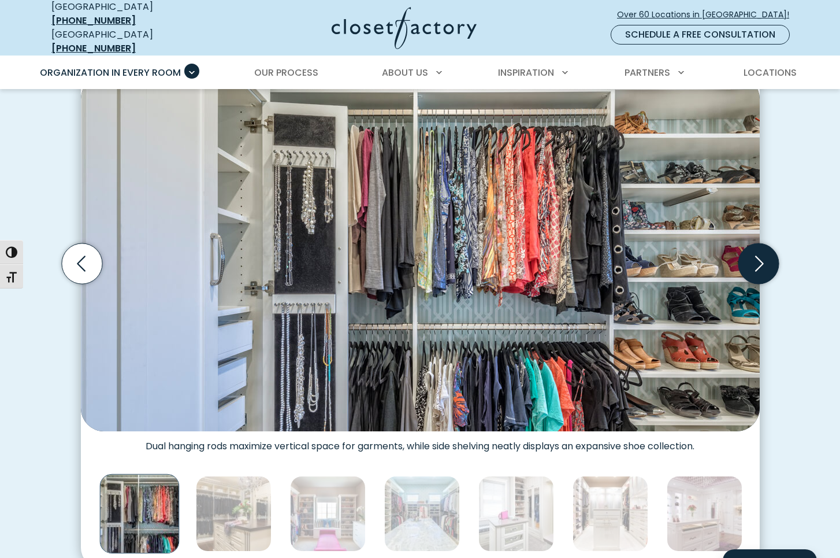
click at [766, 262] on icon "Next slide" at bounding box center [758, 263] width 40 height 40
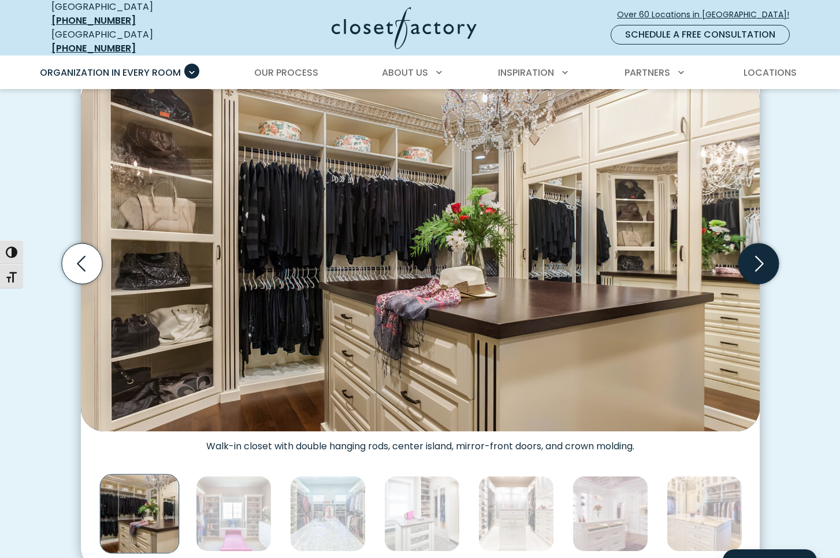
click at [766, 262] on icon "Next slide" at bounding box center [758, 263] width 40 height 40
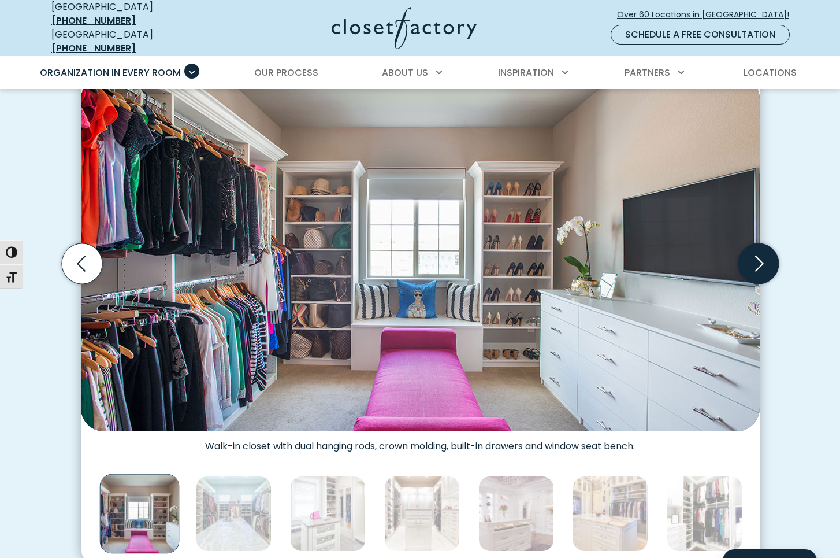
click at [766, 262] on icon "Next slide" at bounding box center [758, 263] width 40 height 40
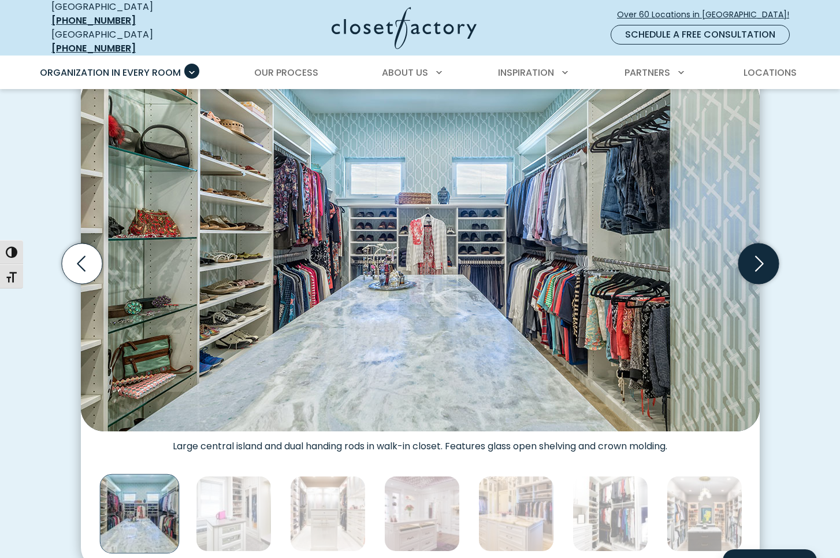
click at [766, 262] on icon "Next slide" at bounding box center [758, 263] width 40 height 40
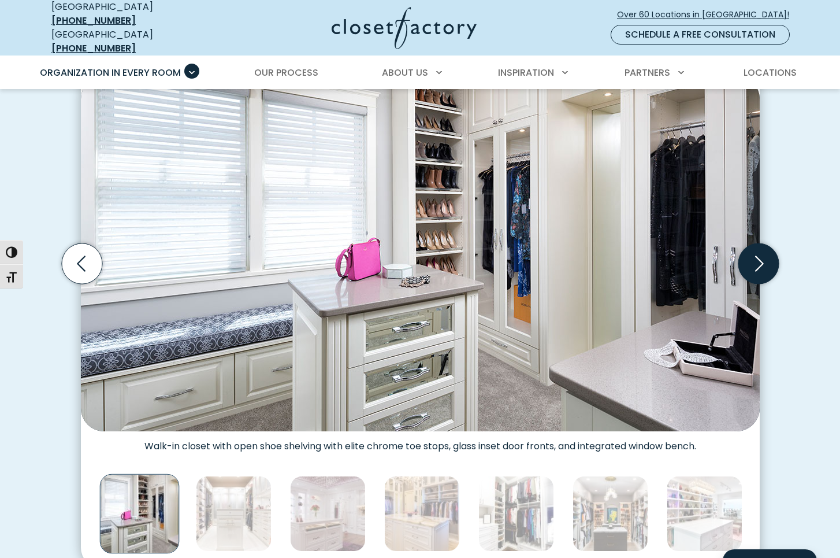
click at [766, 262] on icon "Next slide" at bounding box center [758, 263] width 40 height 40
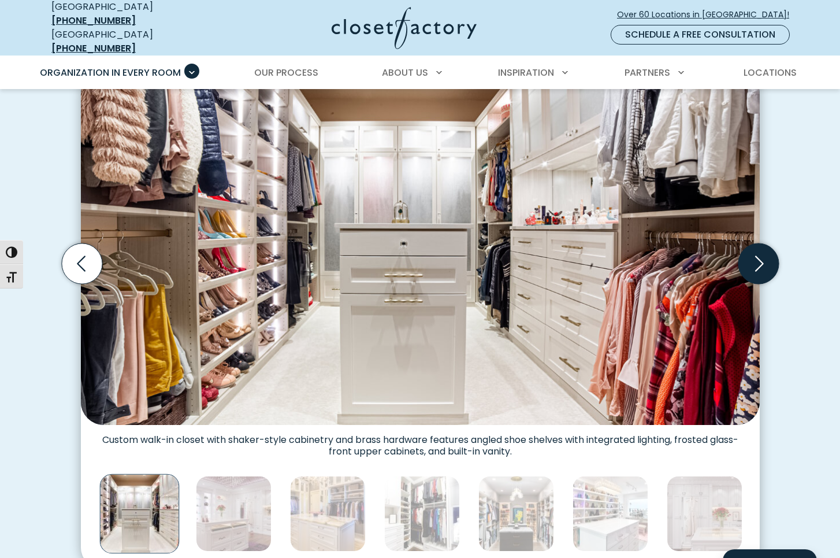
click at [766, 262] on icon "Next slide" at bounding box center [758, 263] width 40 height 40
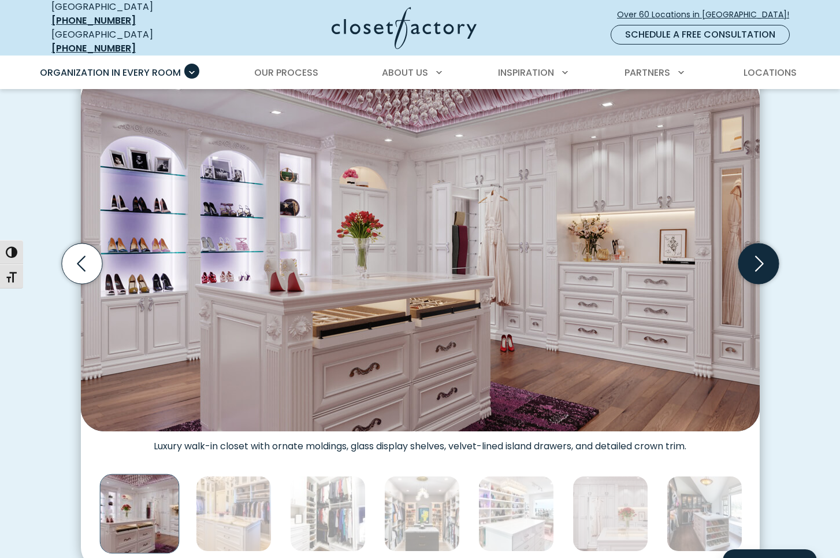
click at [766, 262] on icon "Next slide" at bounding box center [758, 263] width 40 height 40
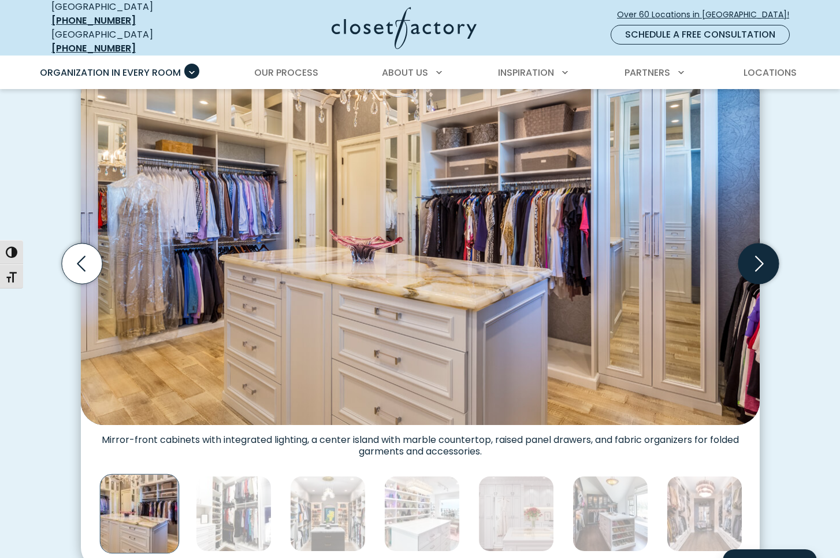
click at [766, 262] on icon "Next slide" at bounding box center [758, 263] width 40 height 40
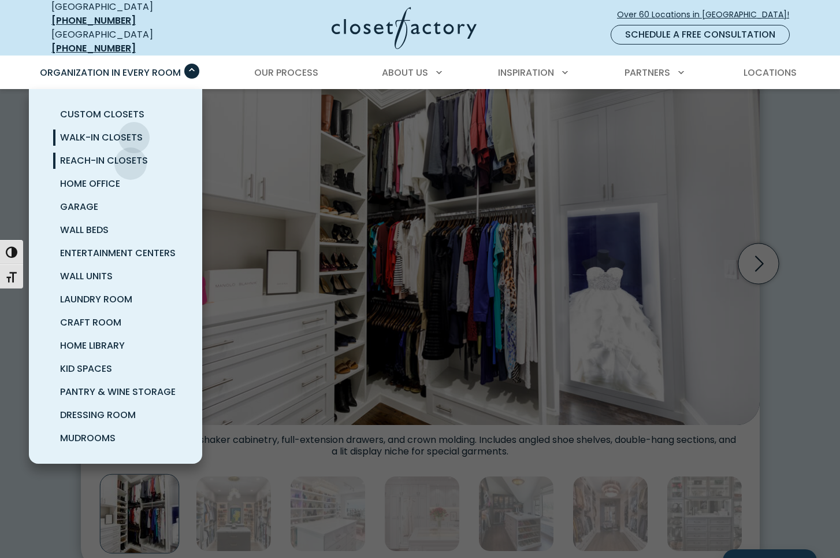
click at [131, 155] on span "Reach-In Closets" at bounding box center [104, 160] width 88 height 13
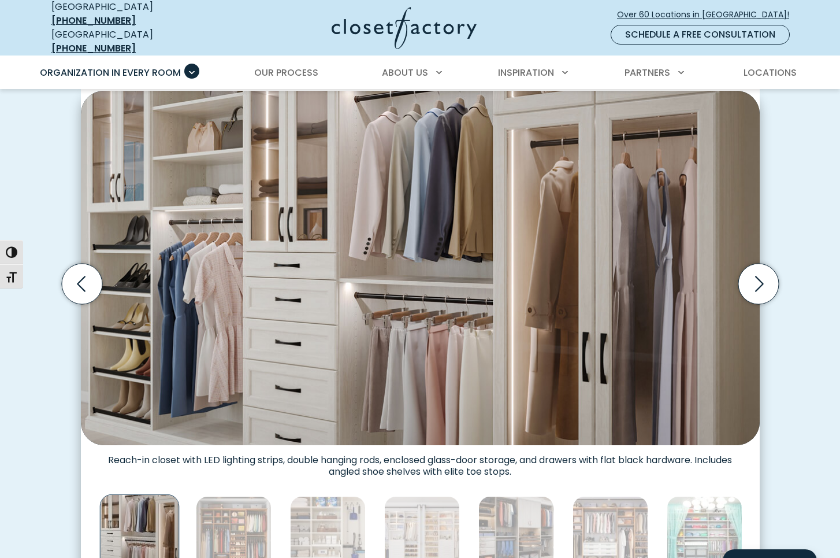
scroll to position [347, 0]
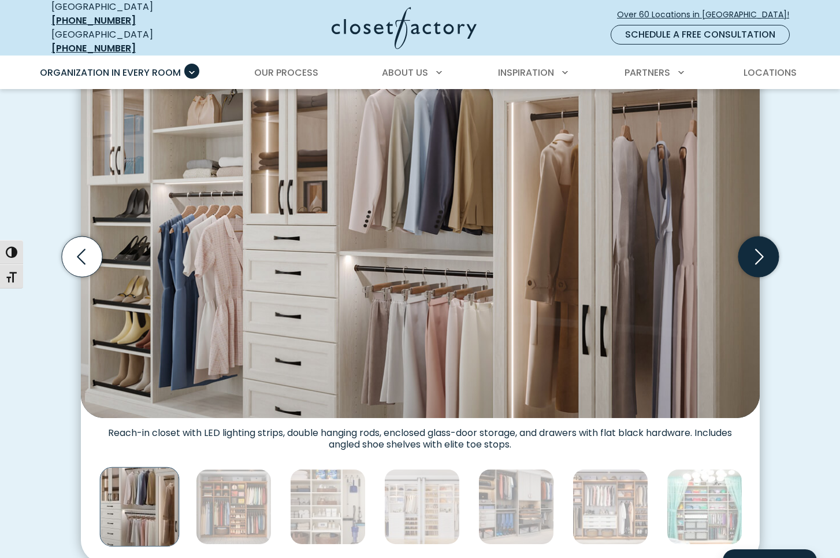
click at [770, 247] on icon "Next slide" at bounding box center [758, 256] width 40 height 40
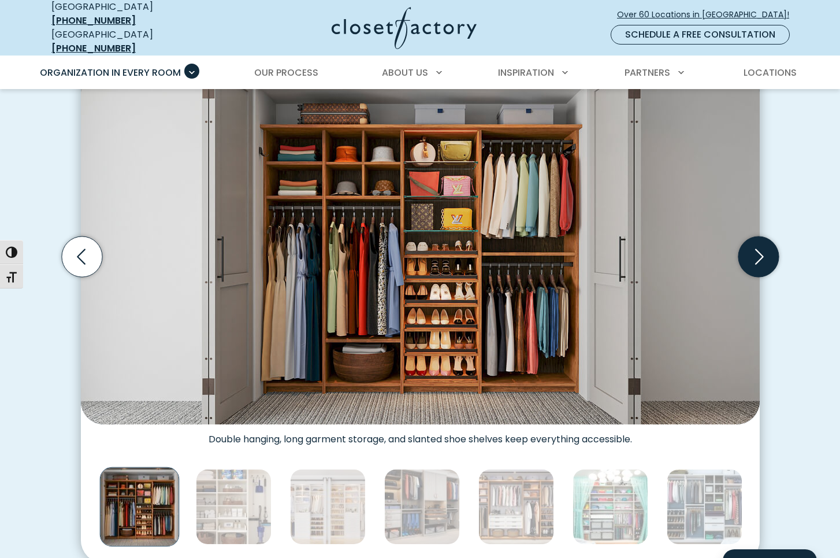
click at [757, 254] on icon "Next slide" at bounding box center [759, 257] width 9 height 16
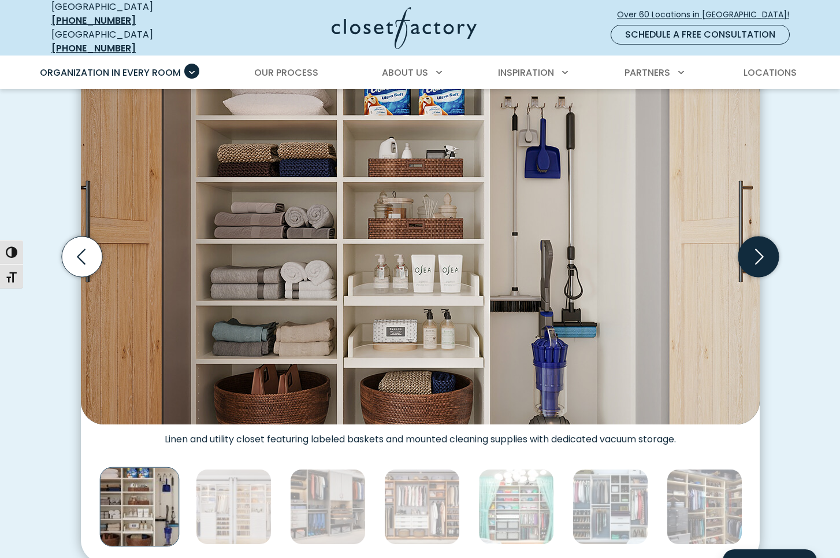
click at [759, 252] on icon "Next slide" at bounding box center [759, 257] width 9 height 16
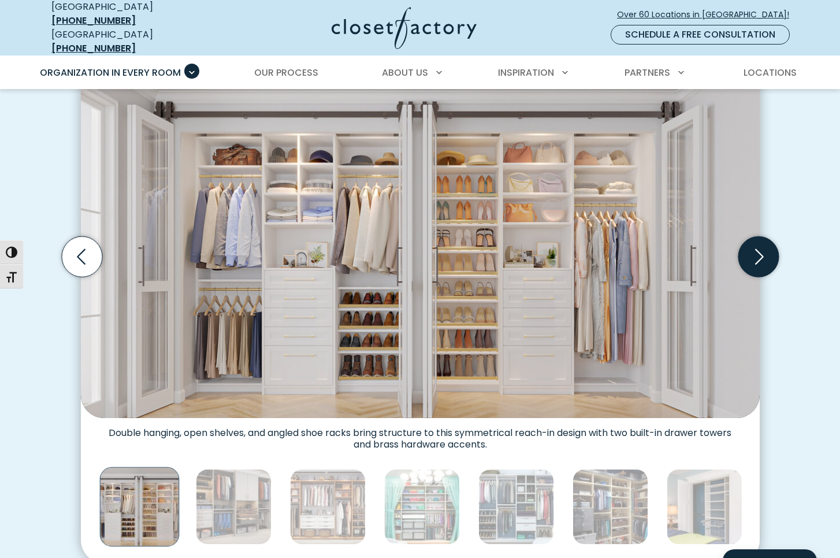
click at [759, 252] on icon "Next slide" at bounding box center [759, 257] width 9 height 16
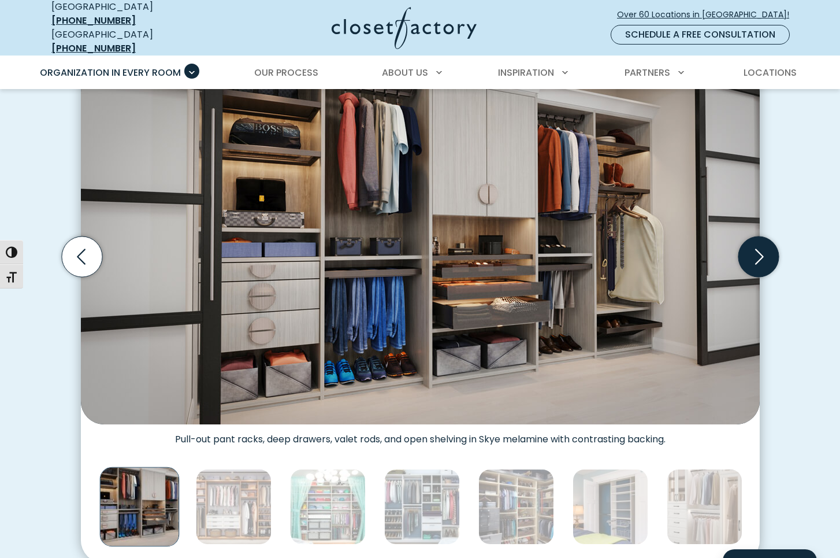
click at [759, 252] on icon "Next slide" at bounding box center [759, 257] width 9 height 16
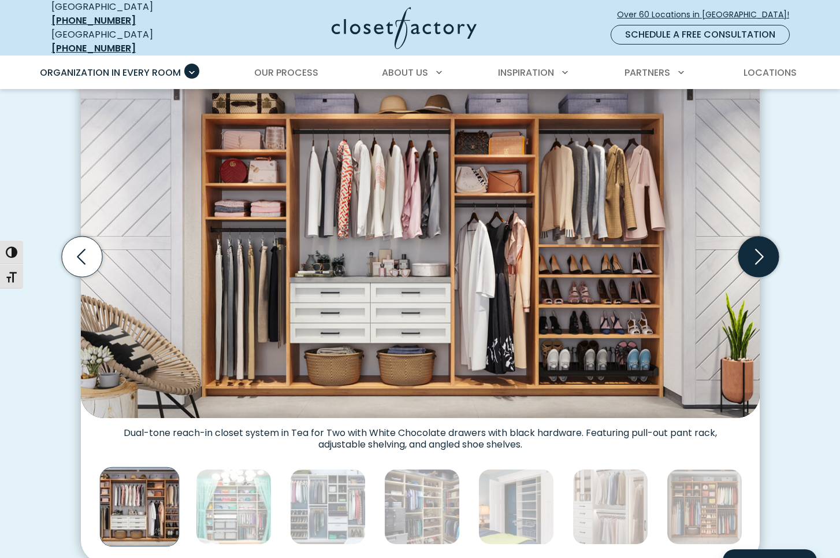
click at [763, 252] on icon "Next slide" at bounding box center [758, 256] width 40 height 40
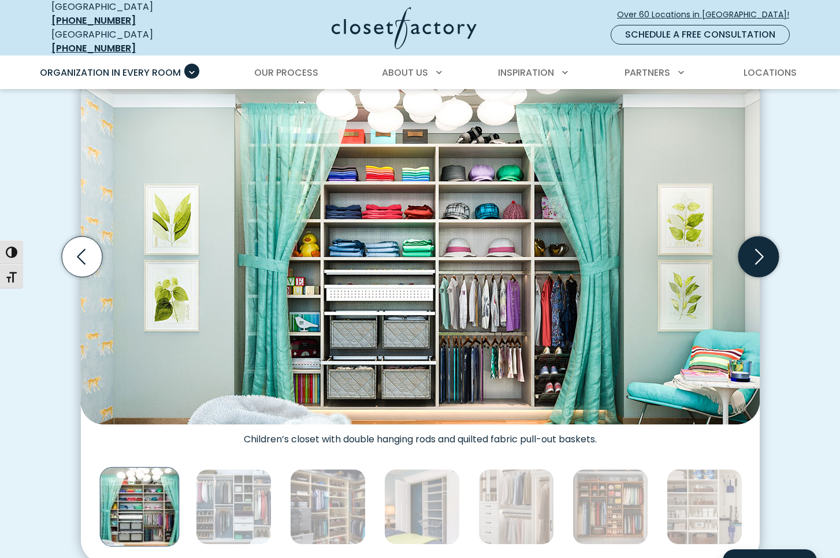
click at [763, 252] on icon "Next slide" at bounding box center [758, 256] width 40 height 40
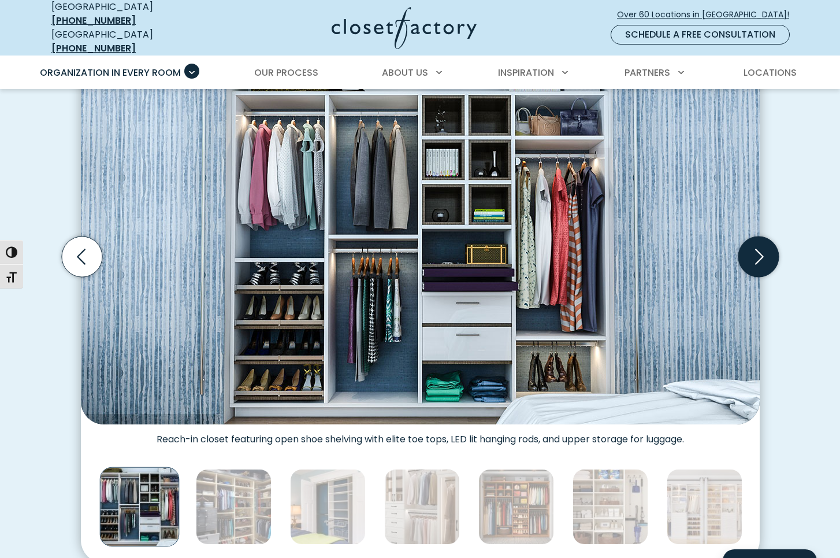
click at [763, 252] on icon "Next slide" at bounding box center [758, 256] width 40 height 40
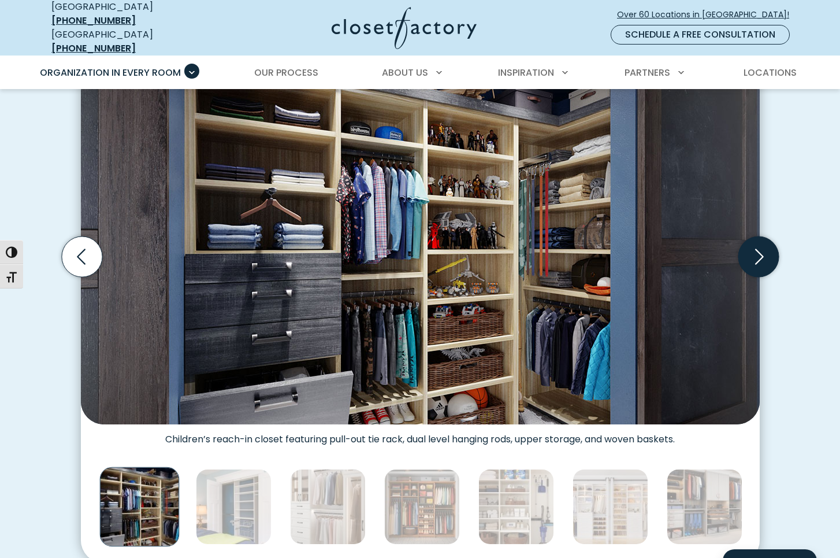
click at [763, 252] on icon "Next slide" at bounding box center [758, 256] width 40 height 40
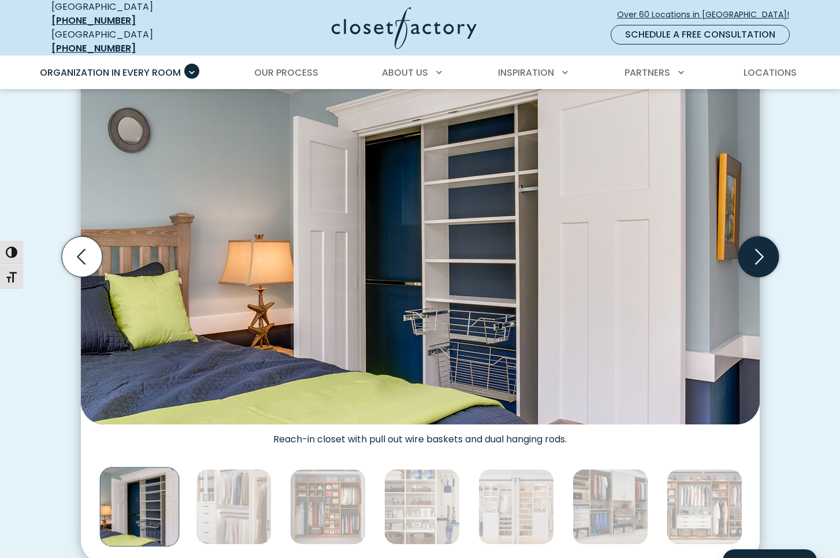
click at [763, 252] on icon "Next slide" at bounding box center [758, 256] width 40 height 40
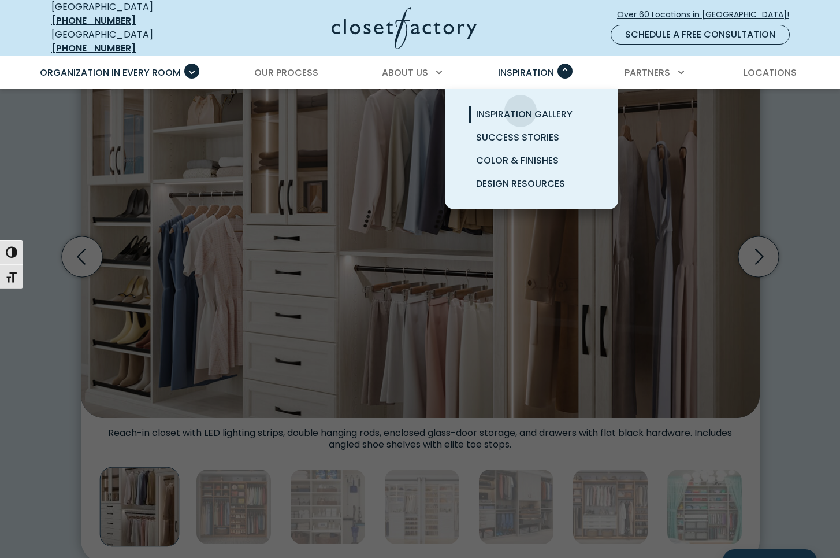
click at [521, 107] on span "Inspiration Gallery" at bounding box center [524, 113] width 96 height 13
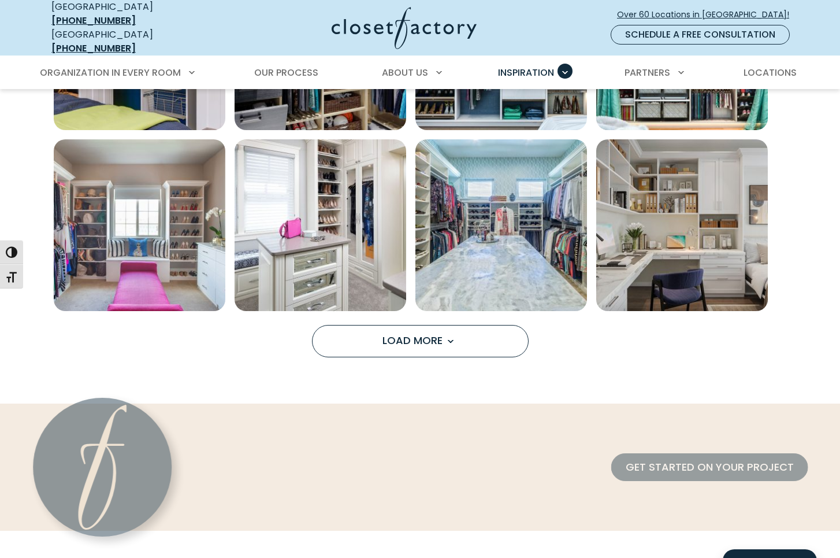
scroll to position [924, 0]
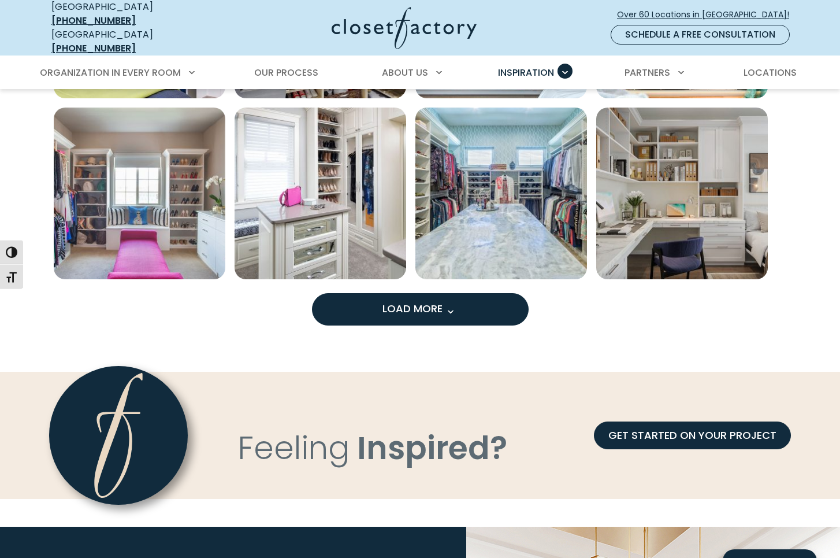
click at [441, 303] on span "Load More" at bounding box center [419, 308] width 75 height 14
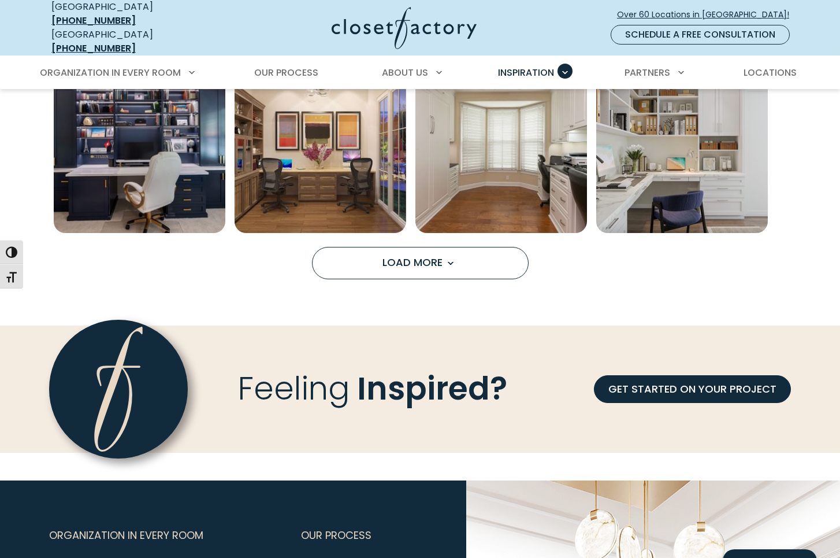
scroll to position [1733, 0]
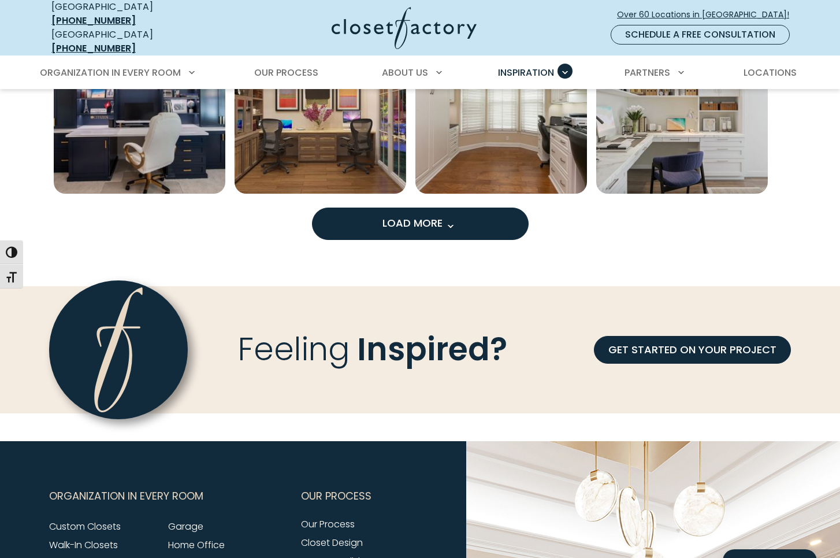
click at [382, 216] on span "Load More" at bounding box center [419, 223] width 75 height 14
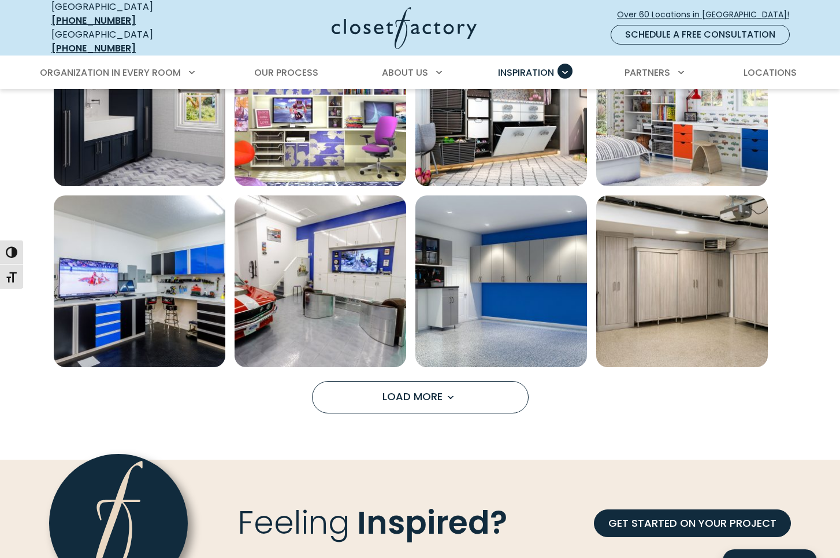
scroll to position [2311, 0]
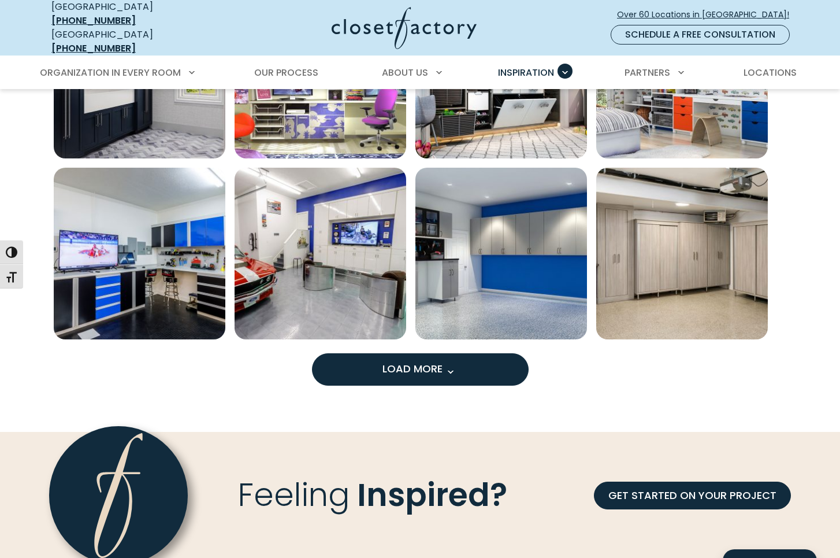
click at [402, 361] on span "Load More" at bounding box center [419, 368] width 75 height 14
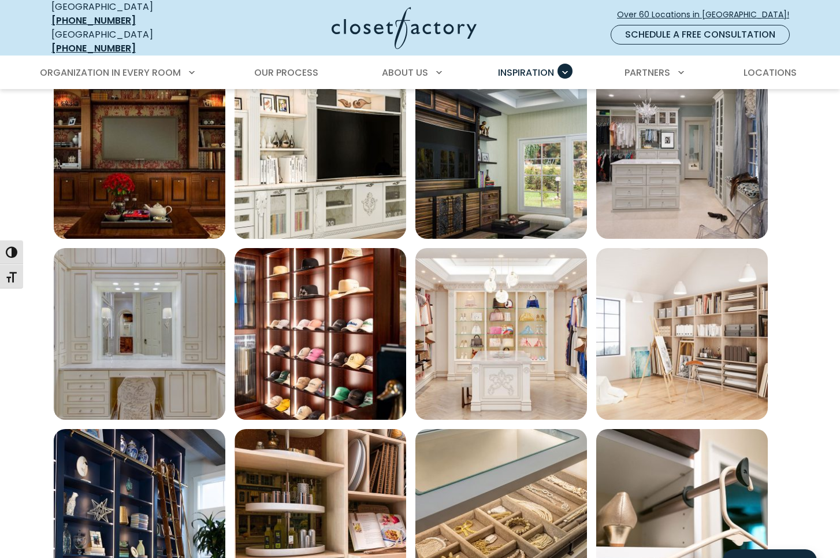
scroll to position [2889, 0]
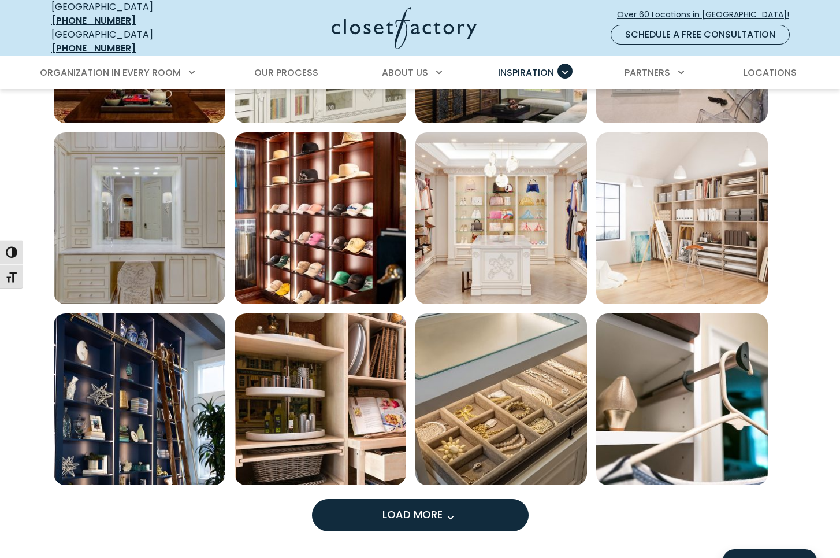
click at [437, 507] on span "Load More" at bounding box center [419, 514] width 75 height 14
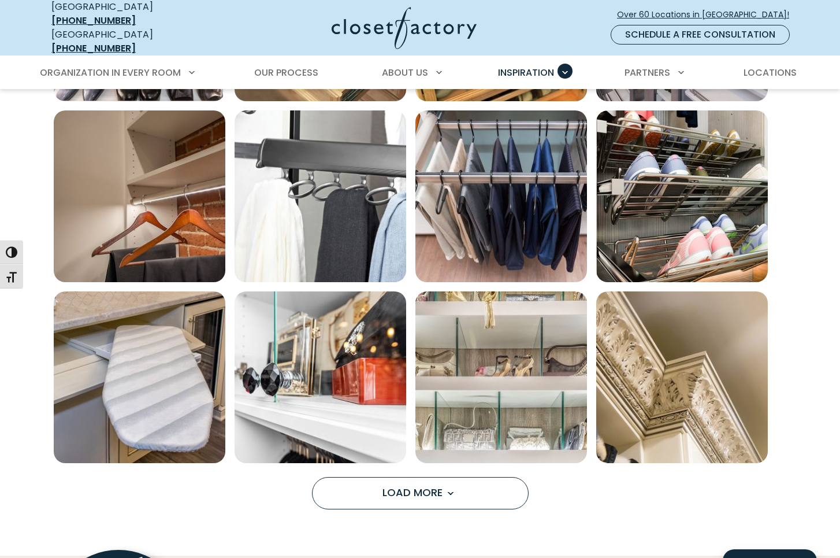
scroll to position [3698, 0]
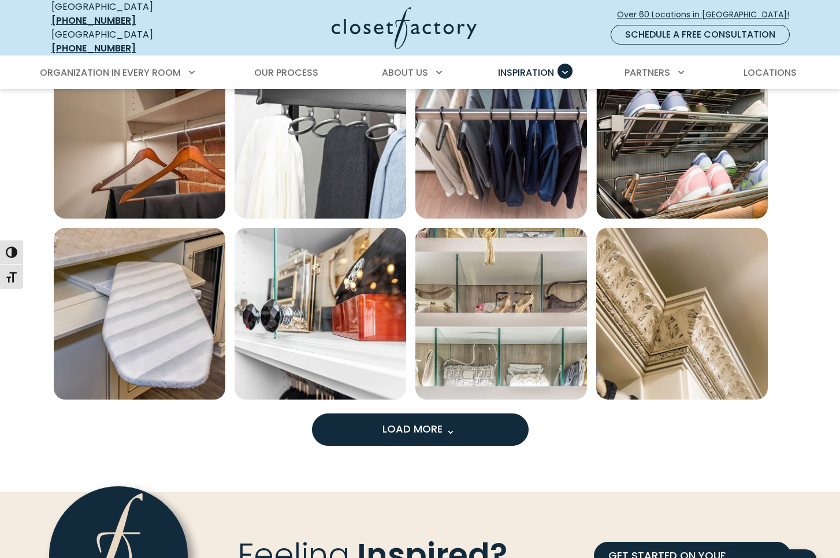
click at [432, 421] on span "Load More" at bounding box center [419, 428] width 75 height 14
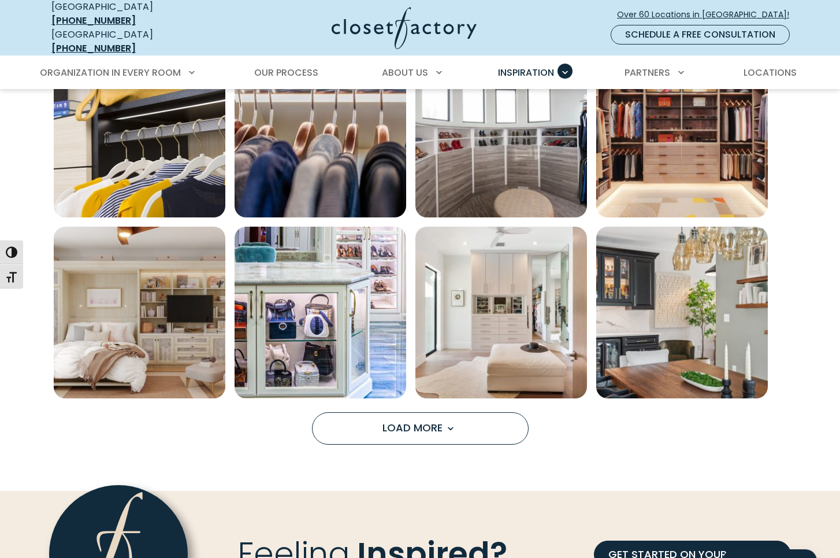
scroll to position [4507, 0]
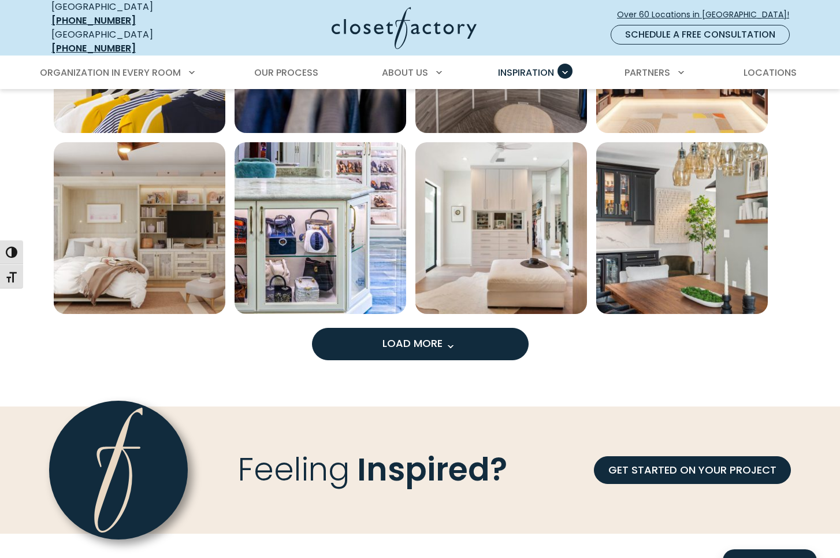
click at [386, 336] on span "Load More" at bounding box center [419, 343] width 75 height 14
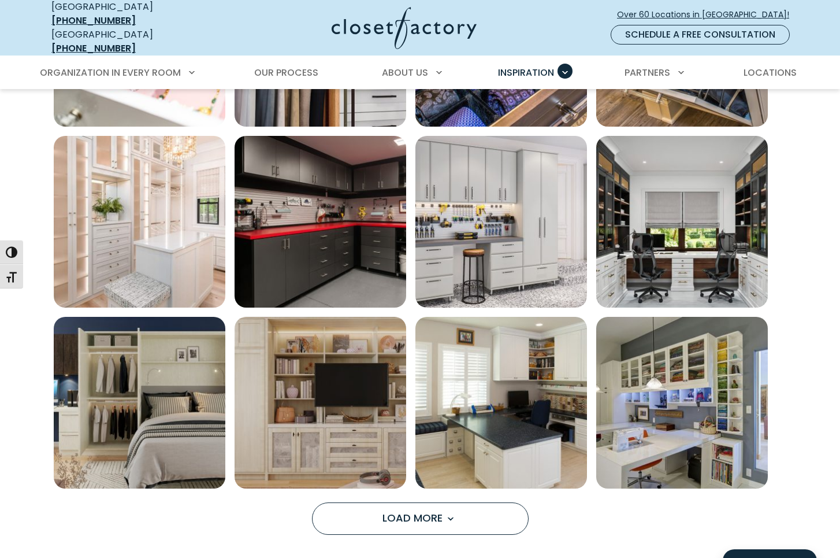
scroll to position [5084, 0]
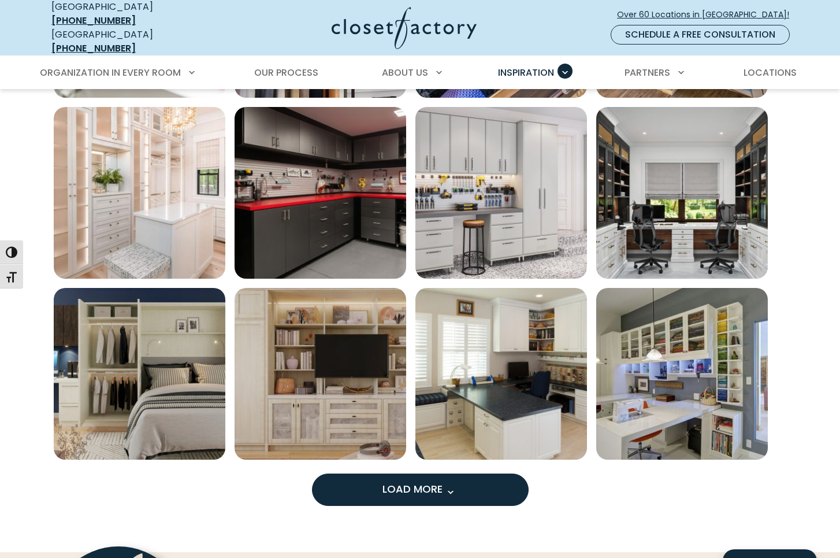
click at [407, 488] on button "Load More" at bounding box center [420, 489] width 217 height 32
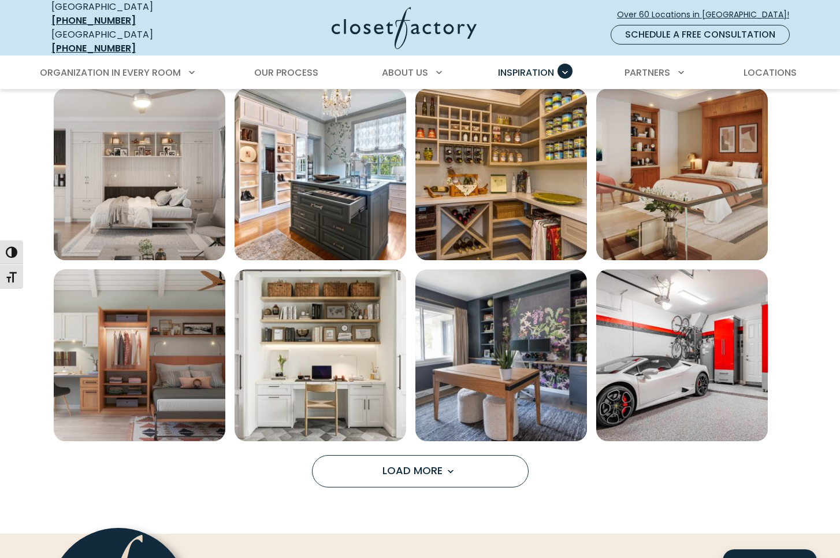
scroll to position [5893, 0]
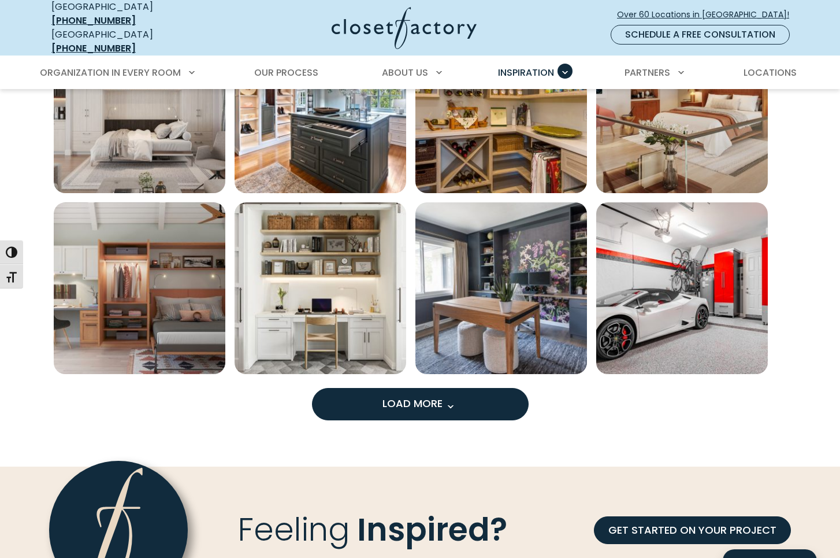
click at [402, 396] on span "Load More" at bounding box center [419, 403] width 75 height 14
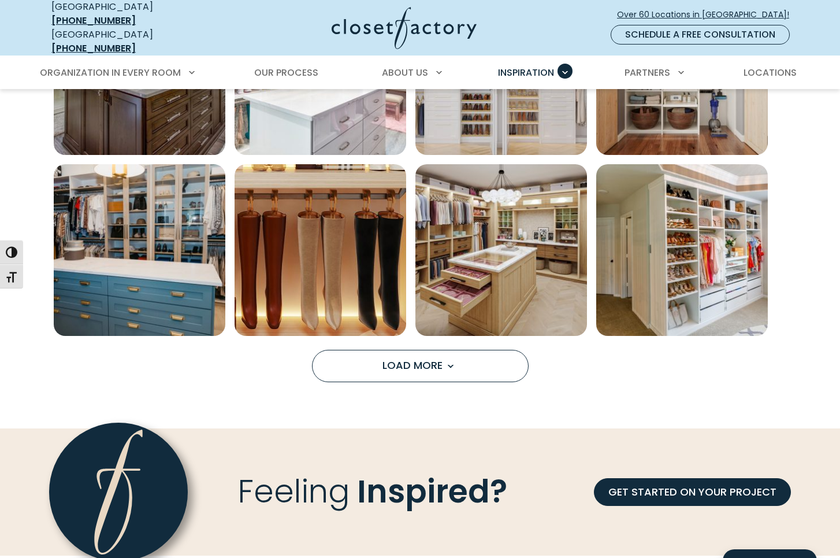
scroll to position [6702, 0]
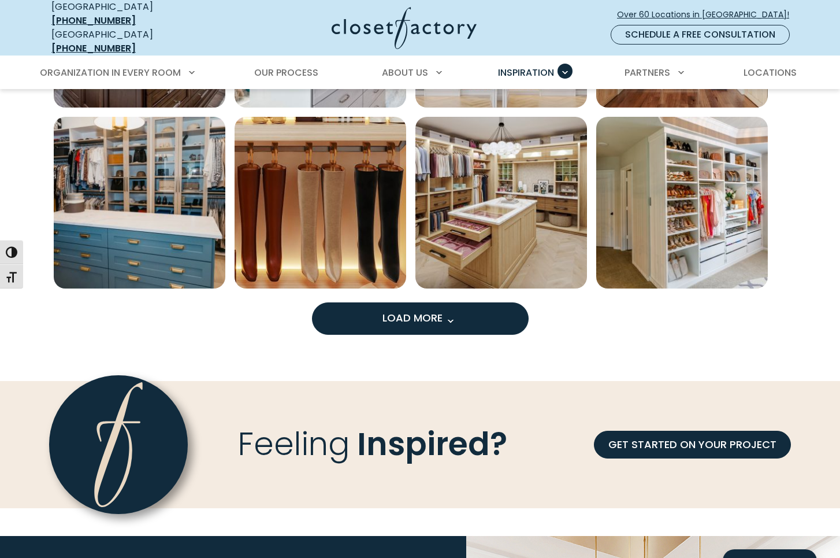
click at [384, 310] on span "Load More" at bounding box center [419, 317] width 75 height 14
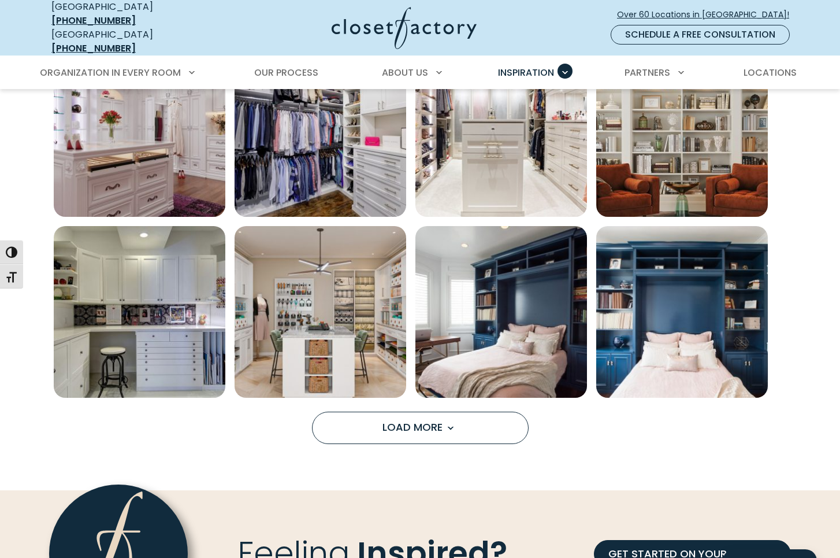
scroll to position [7395, 0]
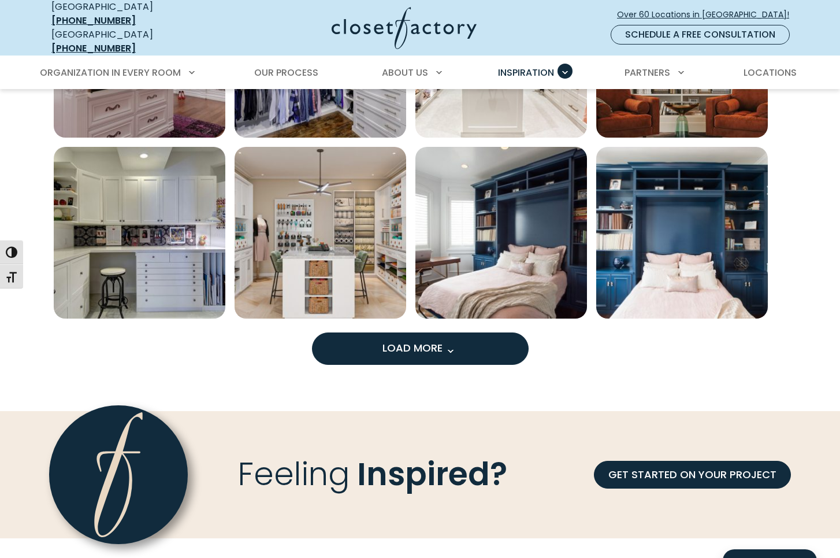
click at [403, 341] on span "Load More" at bounding box center [419, 347] width 75 height 14
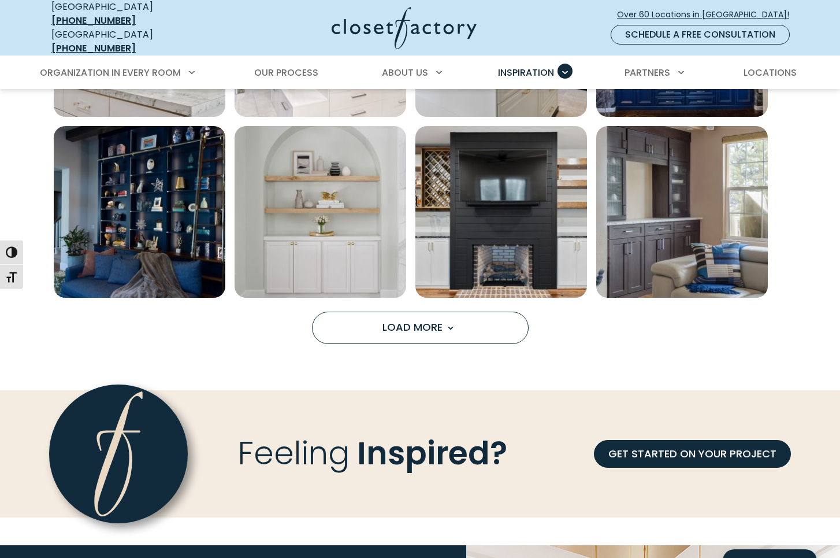
scroll to position [8204, 0]
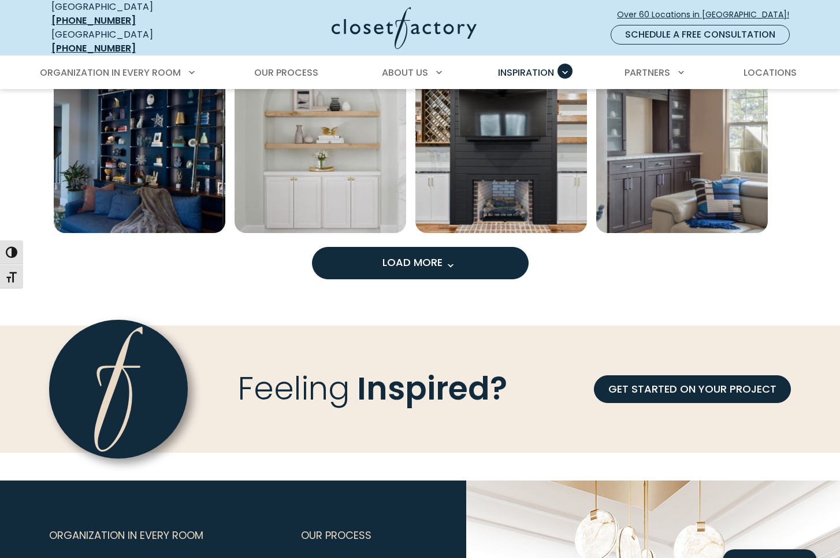
click at [396, 260] on span "Load More" at bounding box center [419, 262] width 75 height 14
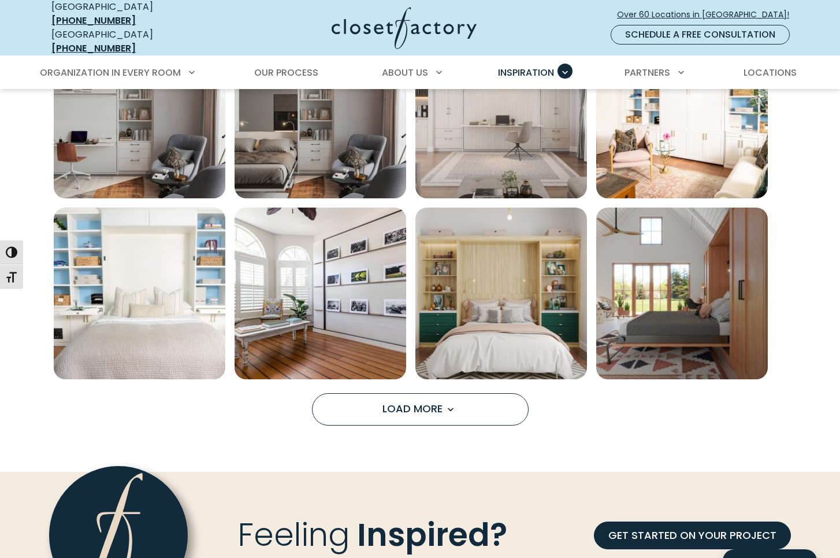
scroll to position [8782, 0]
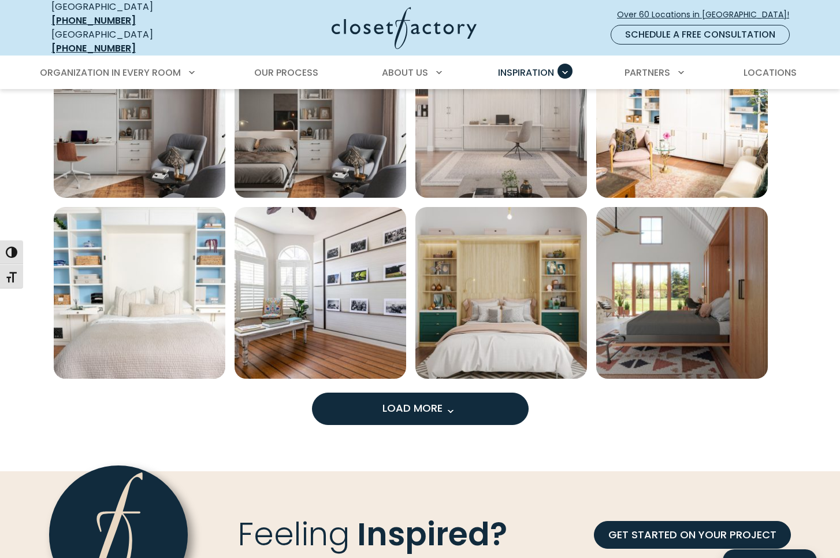
click at [437, 403] on span "Load More" at bounding box center [419, 407] width 75 height 14
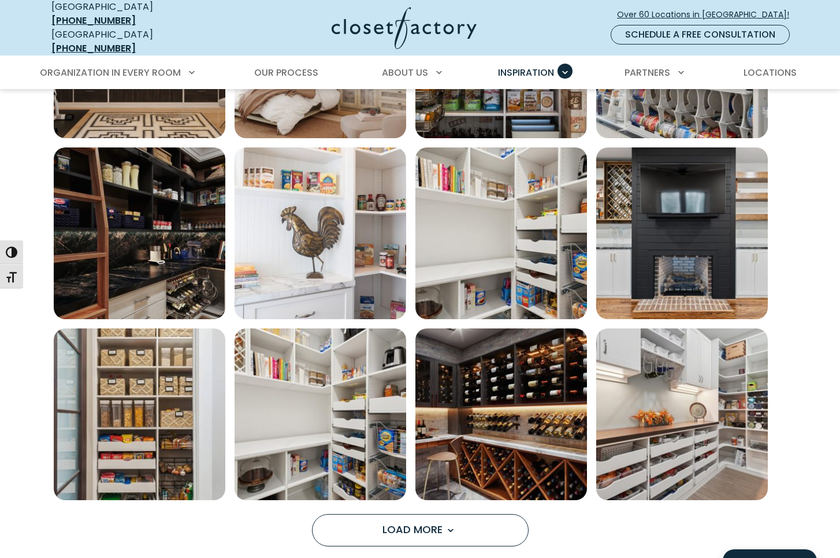
scroll to position [9475, 0]
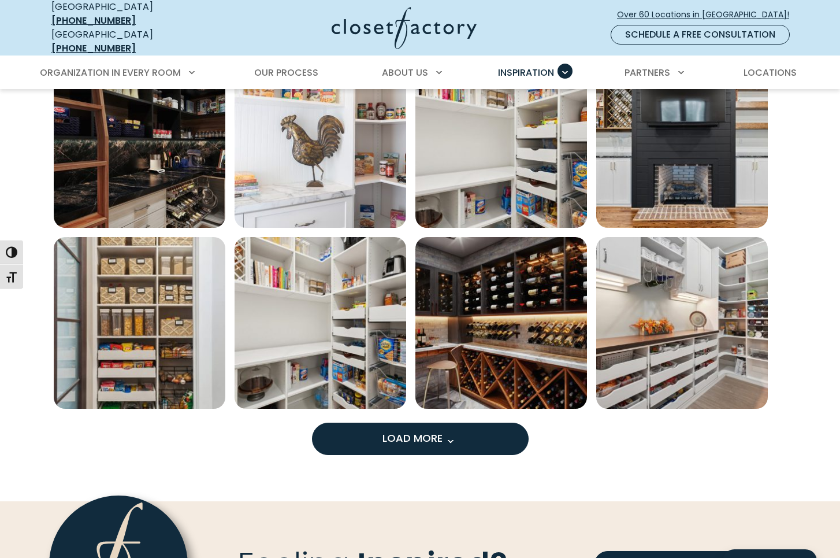
click at [381, 437] on button "Load More" at bounding box center [420, 438] width 217 height 32
